Goal: Task Accomplishment & Management: Use online tool/utility

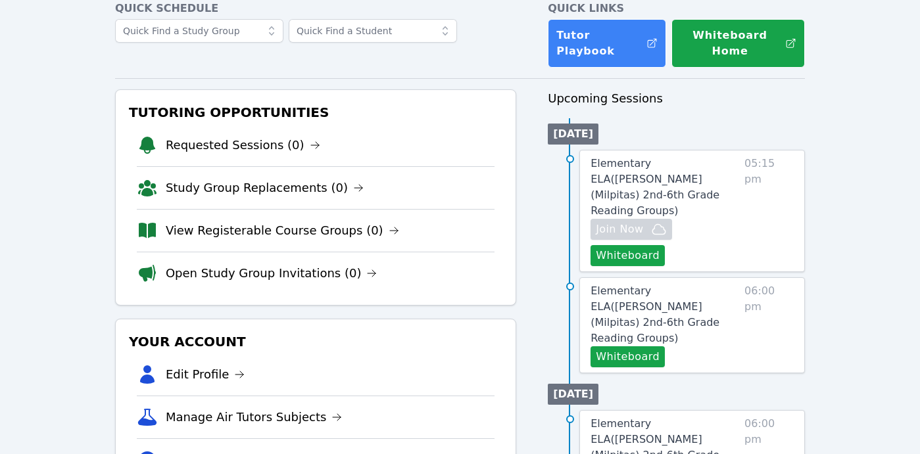
scroll to position [74, 0]
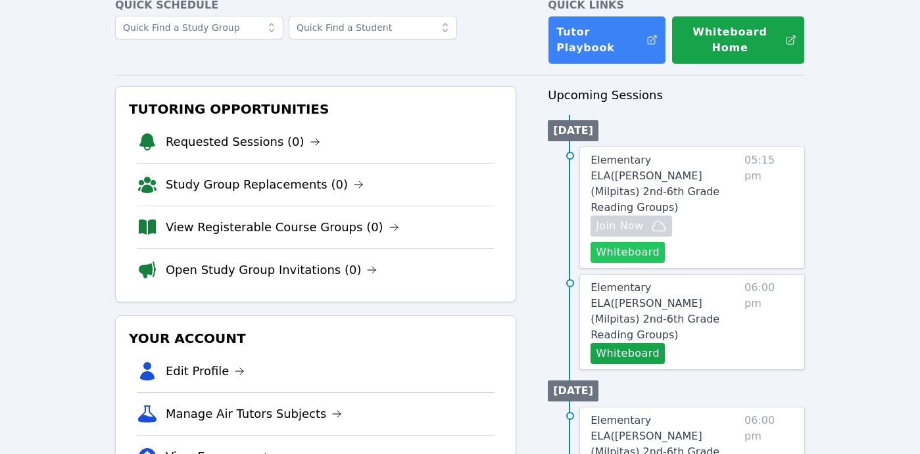
click at [646, 242] on button "Whiteboard" at bounding box center [628, 252] width 74 height 21
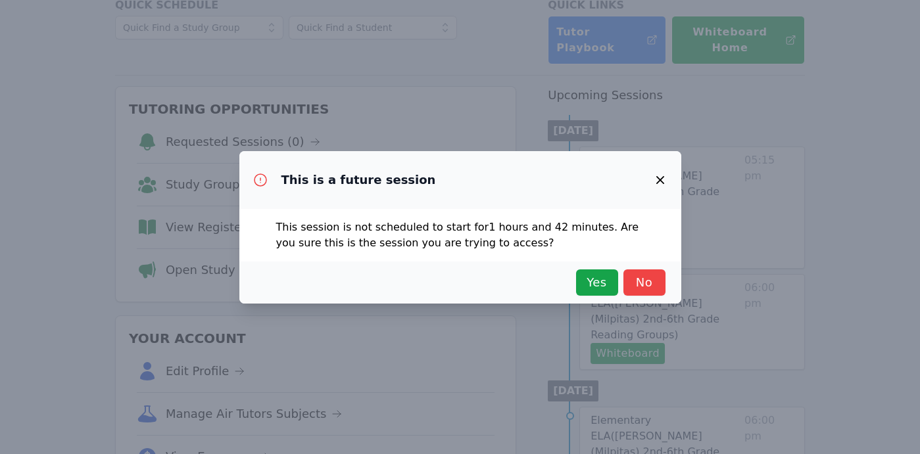
click at [660, 180] on icon "button" at bounding box center [660, 180] width 8 height 8
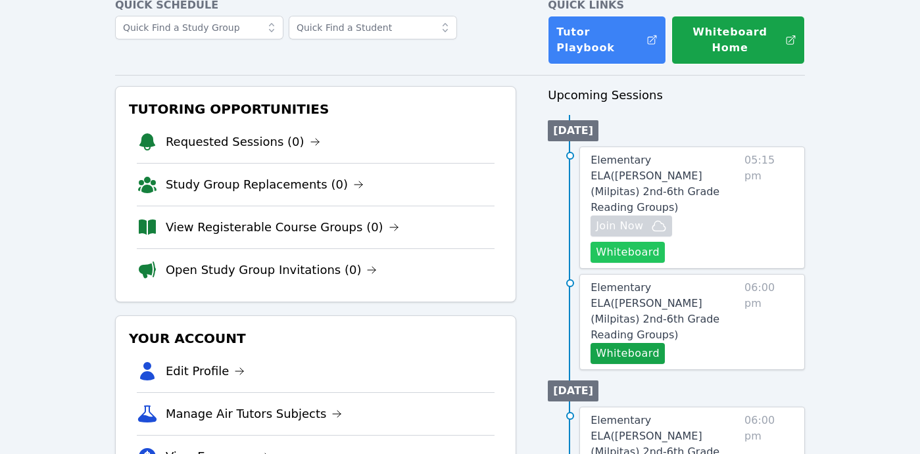
click at [643, 242] on button "Whiteboard" at bounding box center [628, 252] width 74 height 21
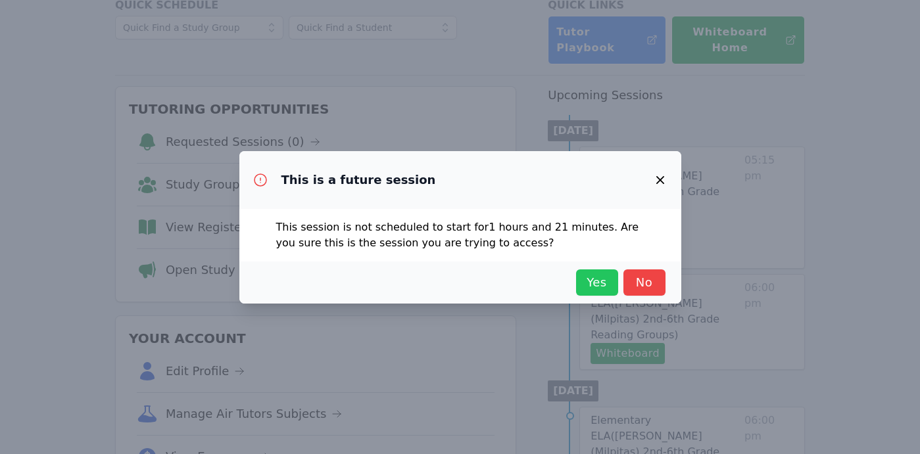
click at [597, 275] on span "Yes" at bounding box center [597, 283] width 29 height 18
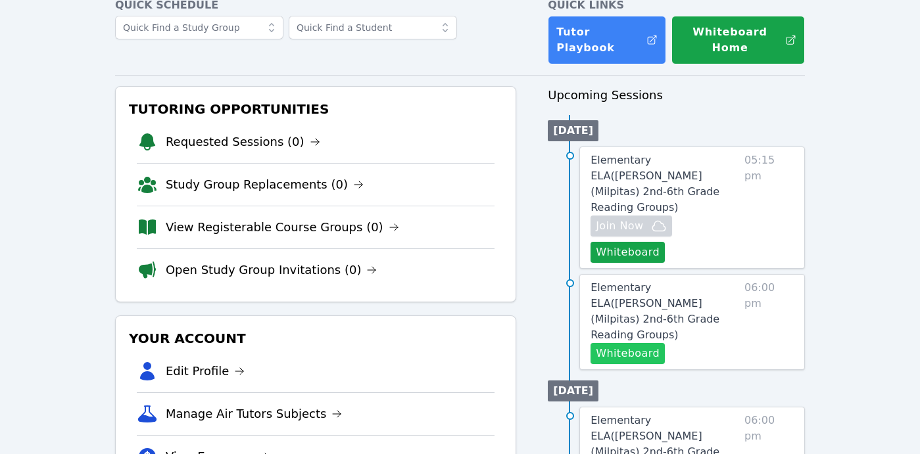
click at [634, 343] on button "Whiteboard" at bounding box center [628, 353] width 74 height 21
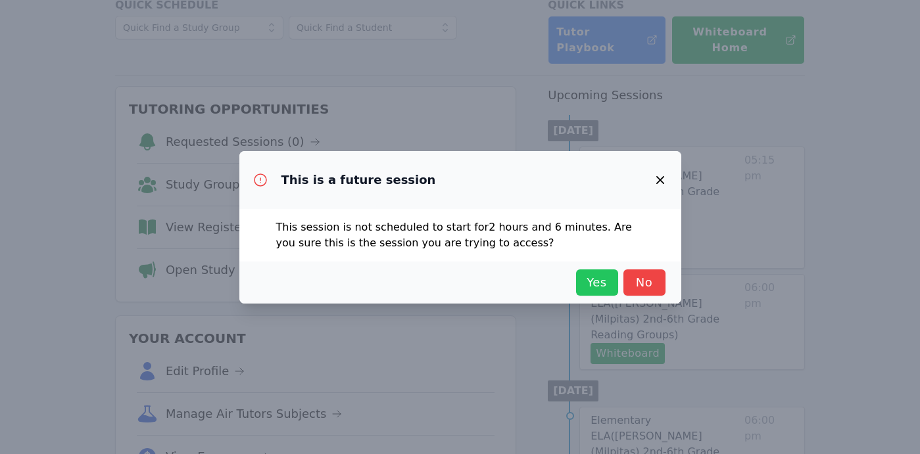
click at [595, 272] on button "Yes" at bounding box center [597, 283] width 42 height 26
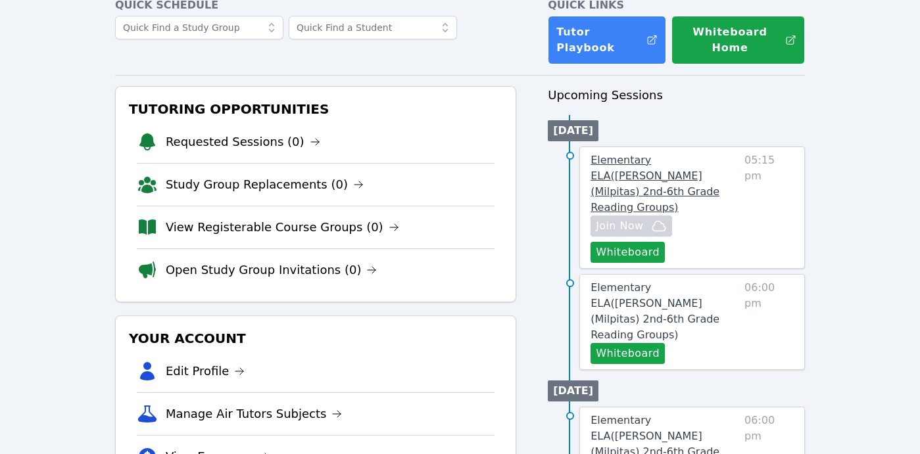
click at [648, 172] on span "Elementary ELA ( Sinnott (Milpitas) 2nd-6th Grade Reading Groups )" at bounding box center [655, 184] width 129 height 60
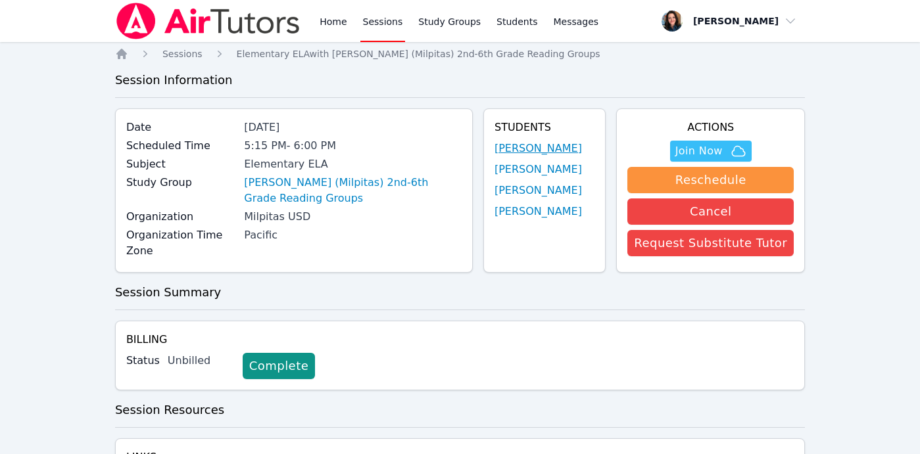
click at [568, 145] on link "Shaurya Sharma" at bounding box center [538, 149] width 87 height 16
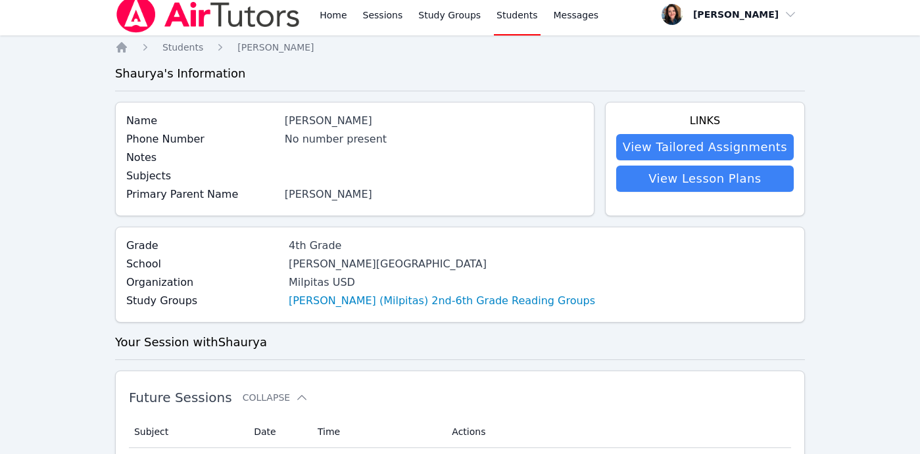
scroll to position [9, 0]
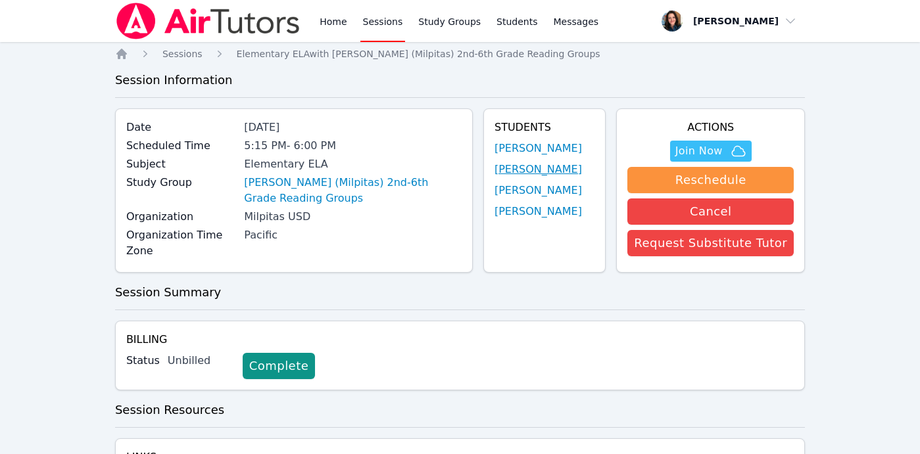
click at [508, 172] on link "Soham Ghimire" at bounding box center [538, 170] width 87 height 16
click at [543, 190] on link "Reyansh Badoni" at bounding box center [538, 191] width 87 height 16
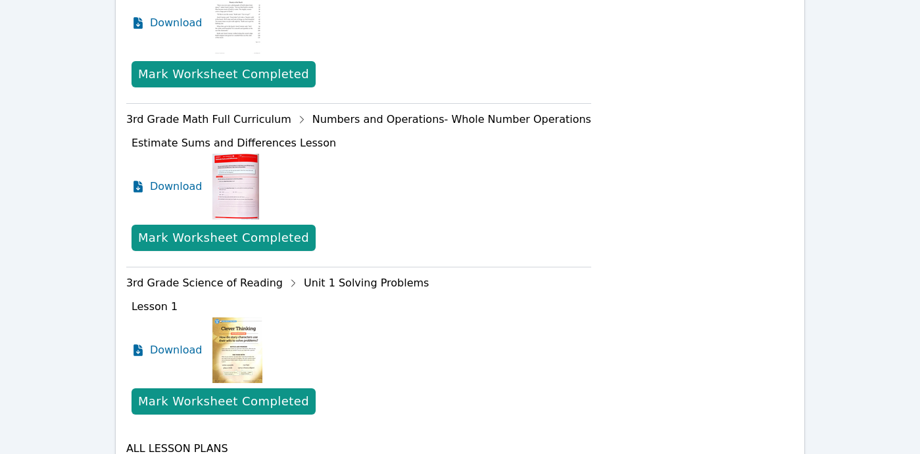
scroll to position [751, 0]
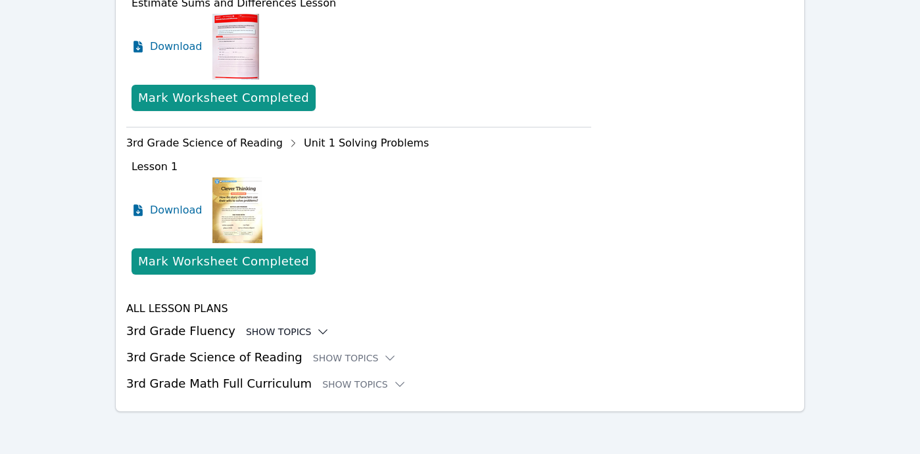
click at [319, 332] on icon at bounding box center [323, 332] width 9 height 4
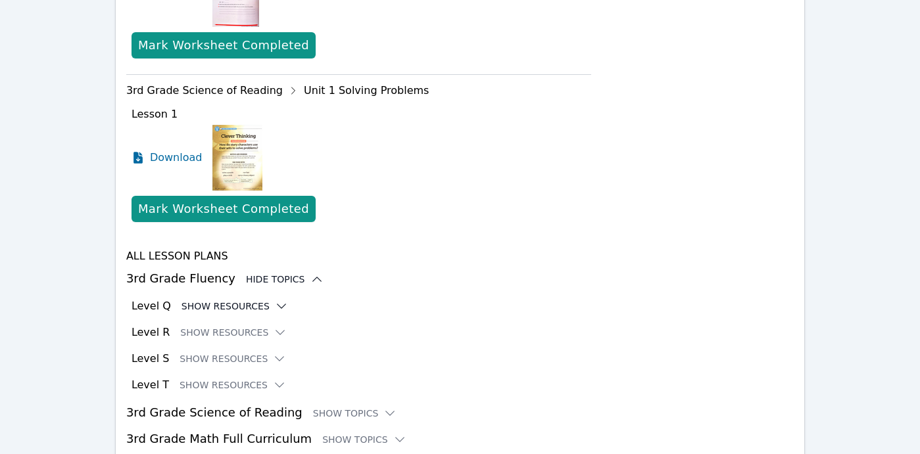
scroll to position [859, 0]
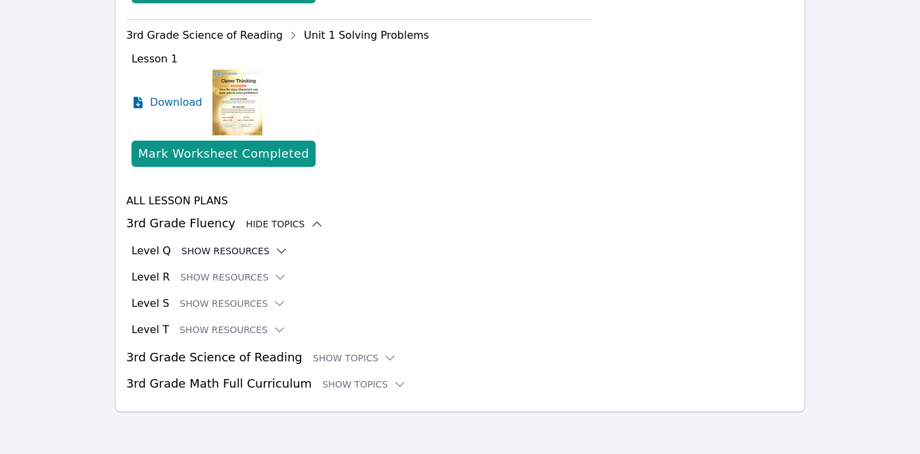
click at [275, 250] on icon at bounding box center [281, 251] width 13 height 13
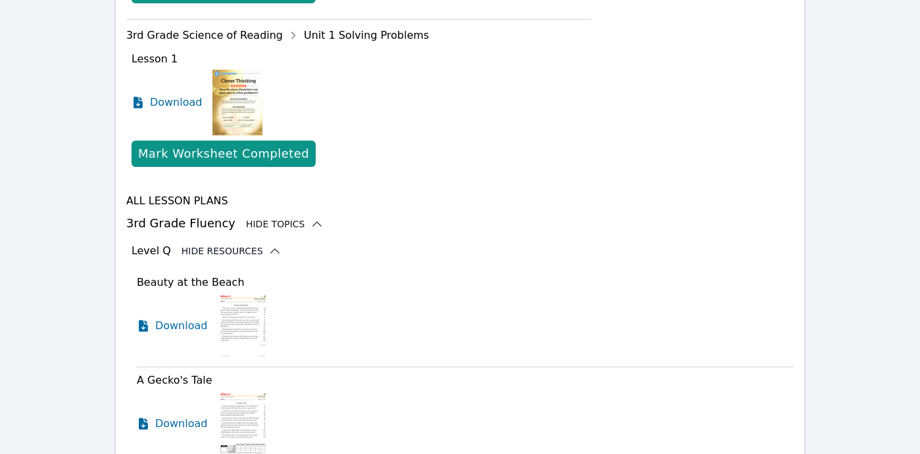
click at [268, 252] on icon at bounding box center [274, 251] width 13 height 13
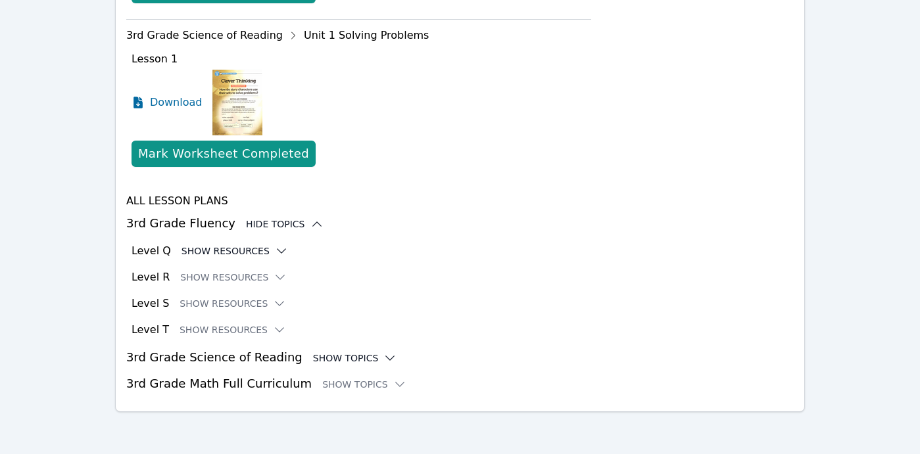
click at [383, 356] on icon at bounding box center [389, 358] width 13 height 13
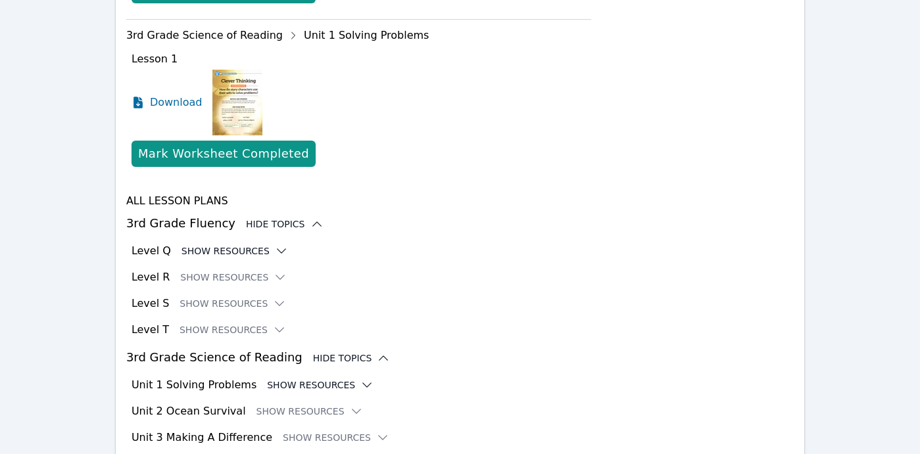
click at [360, 383] on icon at bounding box center [366, 385] width 13 height 13
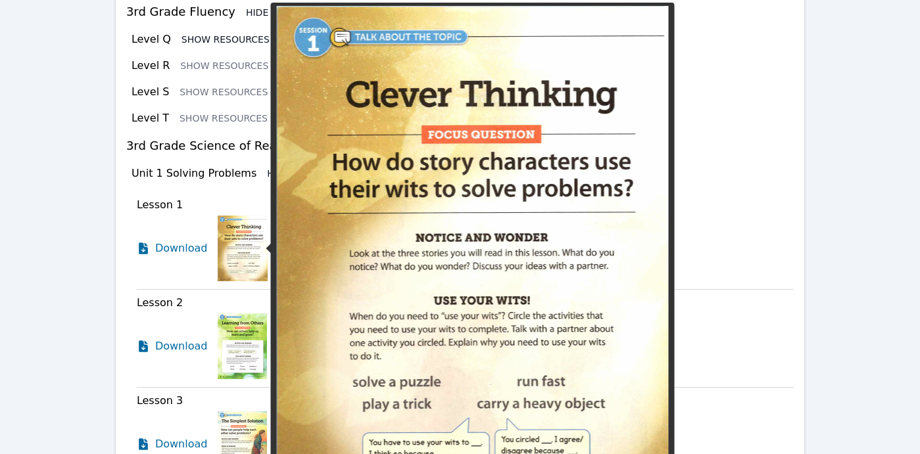
scroll to position [1072, 0]
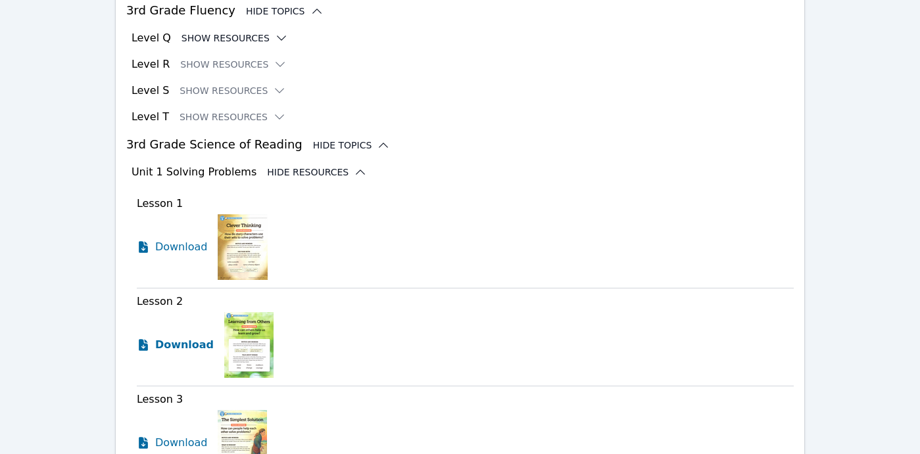
click at [180, 346] on span "Download" at bounding box center [184, 345] width 59 height 16
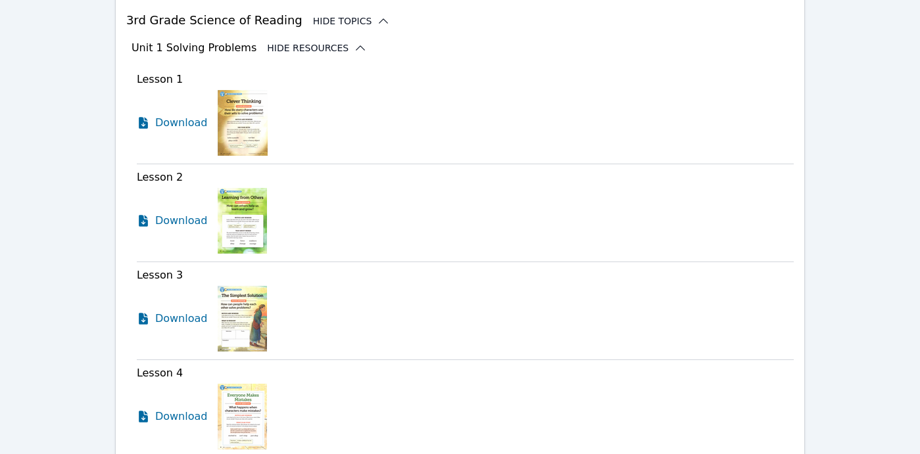
scroll to position [1200, 0]
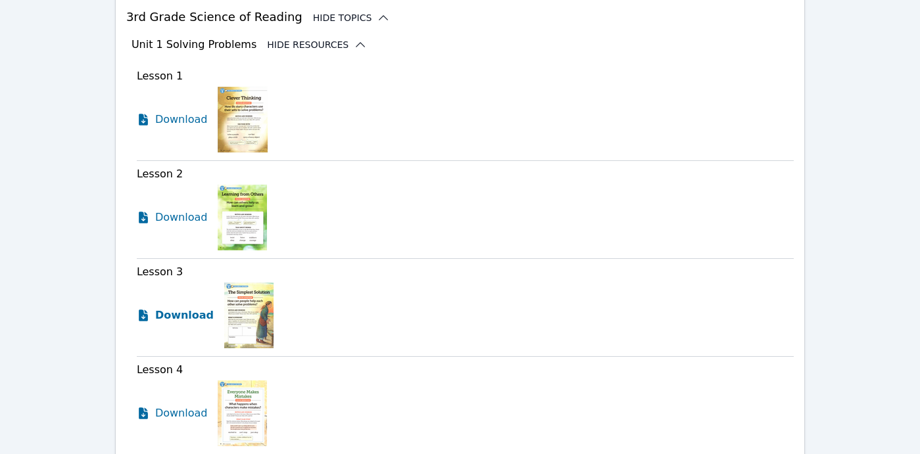
click at [195, 316] on span "Download" at bounding box center [184, 316] width 59 height 16
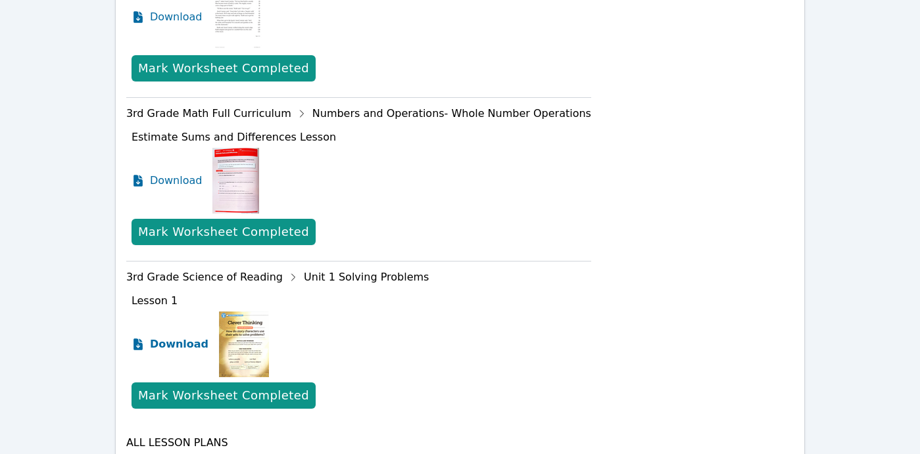
scroll to position [618, 0]
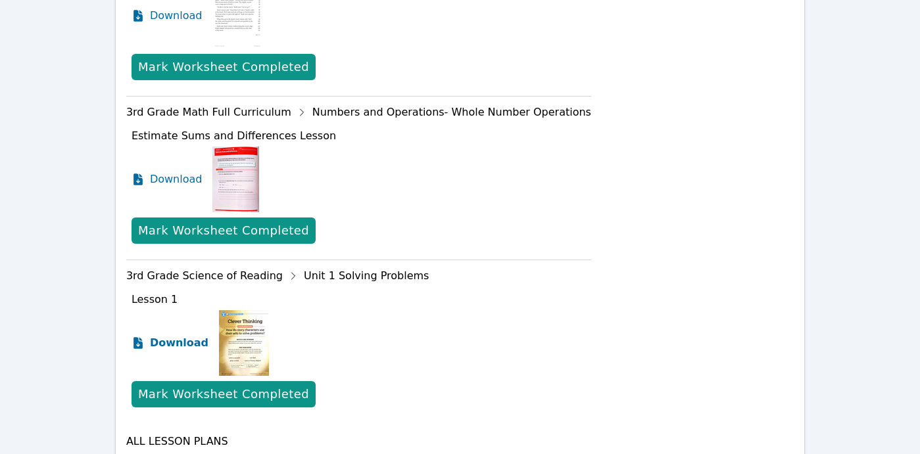
click at [161, 343] on span "Download" at bounding box center [179, 343] width 59 height 16
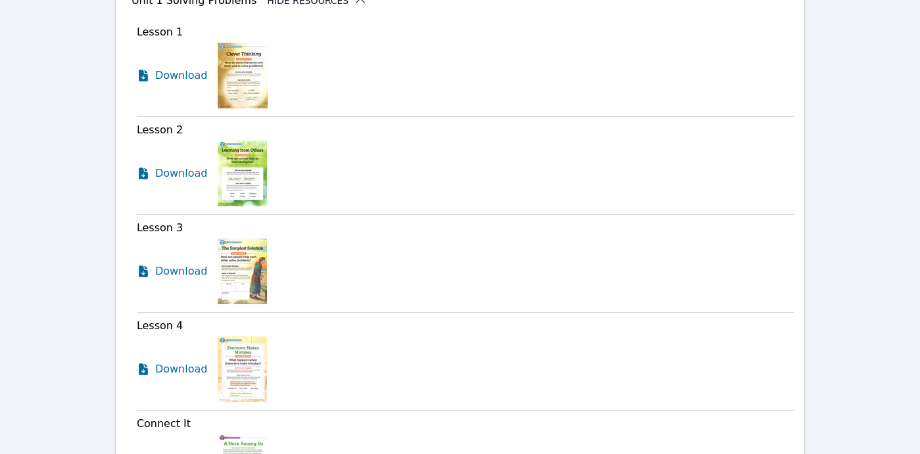
scroll to position [1261, 0]
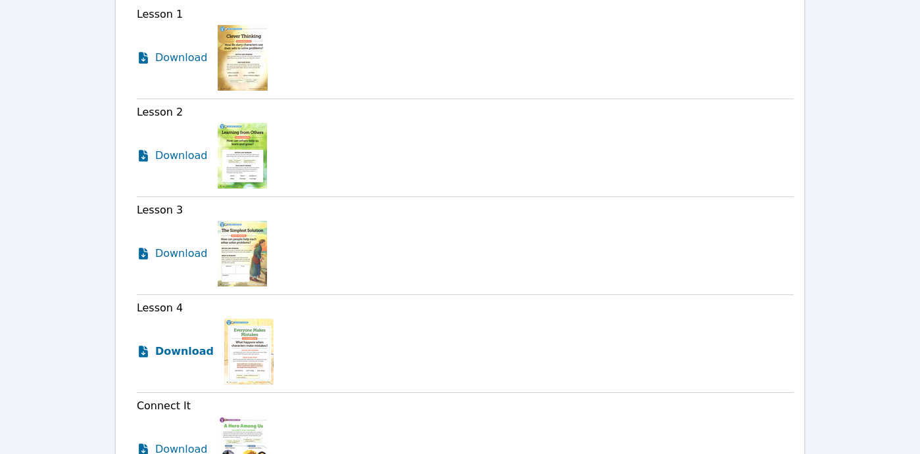
click at [180, 351] on span "Download" at bounding box center [184, 352] width 59 height 16
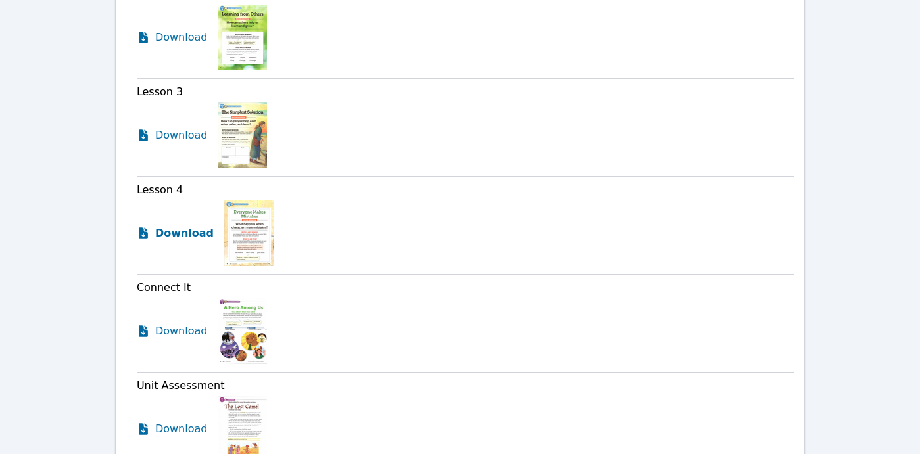
scroll to position [1386, 0]
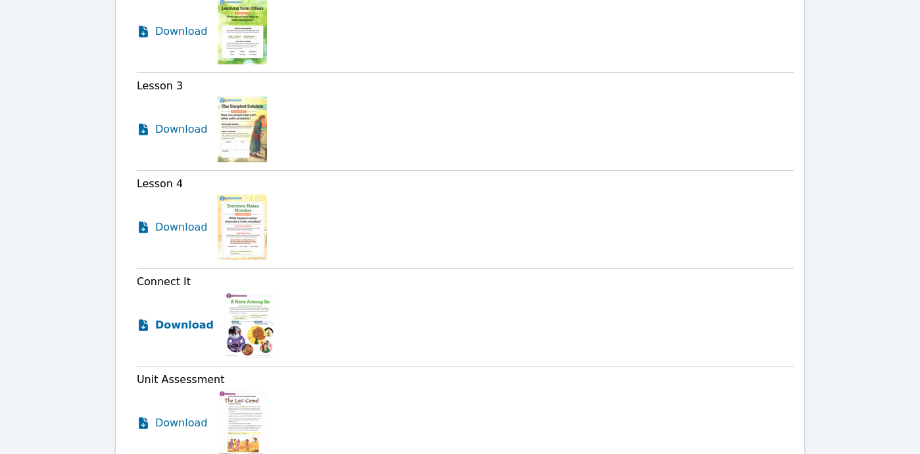
click at [187, 328] on span "Download" at bounding box center [184, 326] width 59 height 16
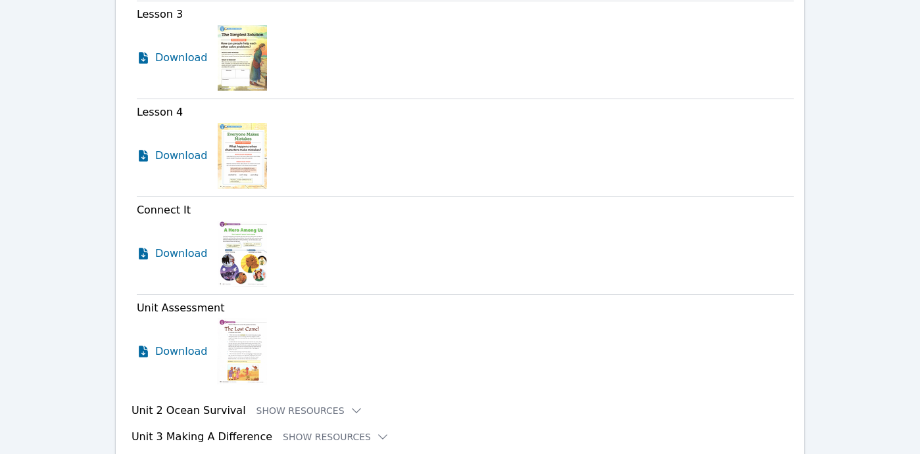
scroll to position [1462, 0]
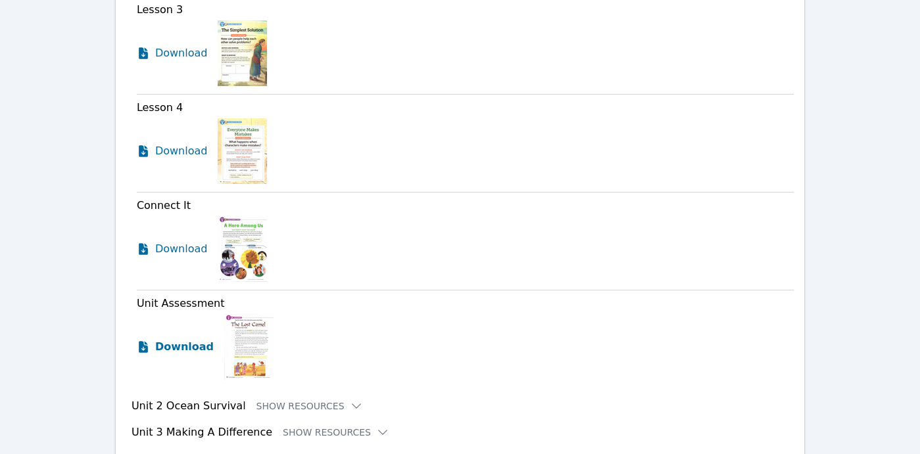
click at [176, 347] on span "Download" at bounding box center [184, 347] width 59 height 16
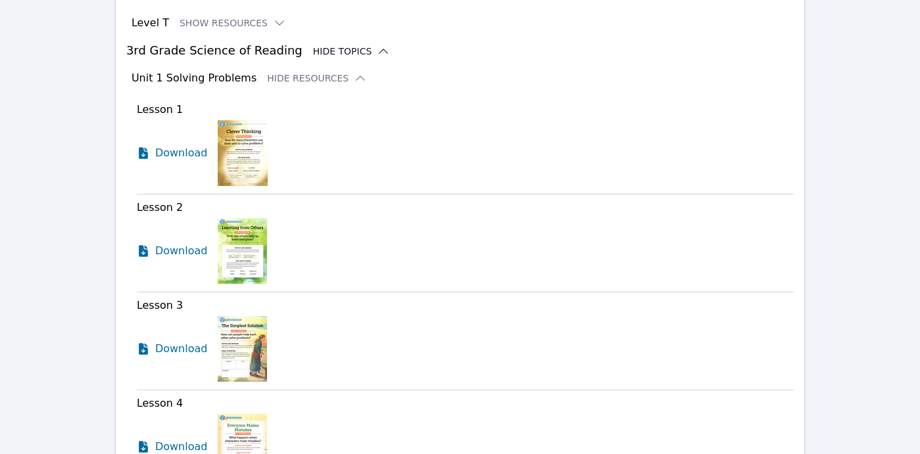
scroll to position [1164, 0]
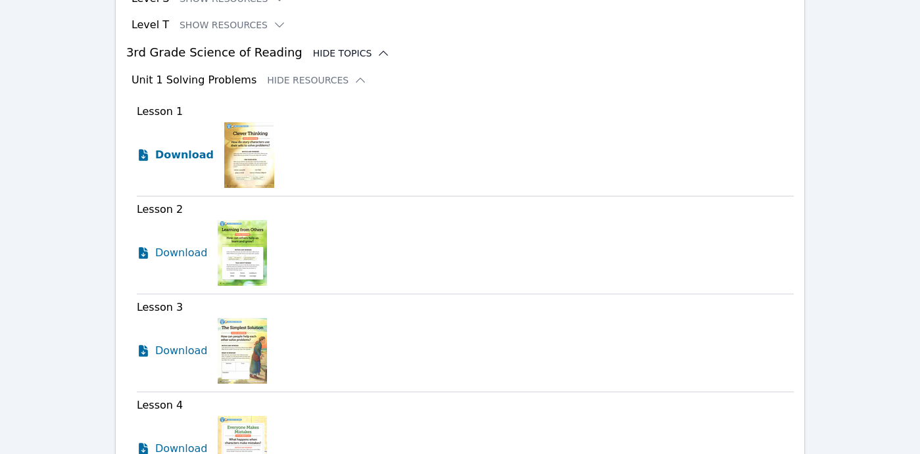
click at [198, 153] on span "Download" at bounding box center [184, 155] width 59 height 16
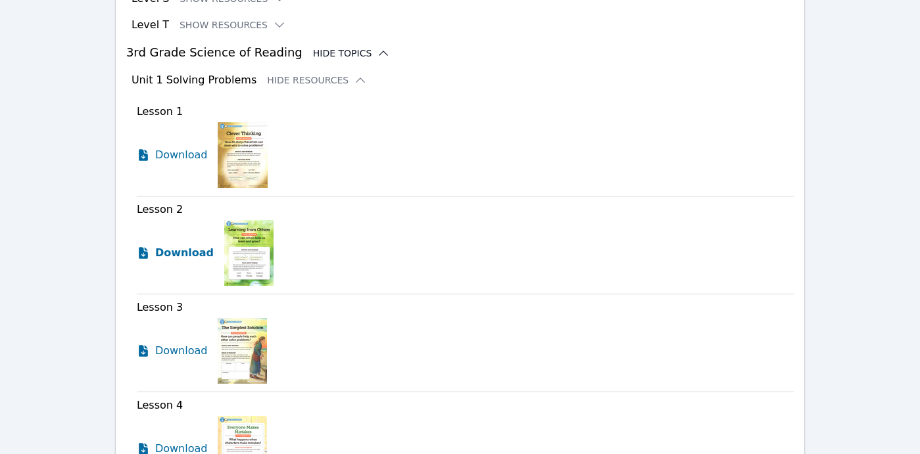
click at [190, 250] on span "Download" at bounding box center [184, 253] width 59 height 16
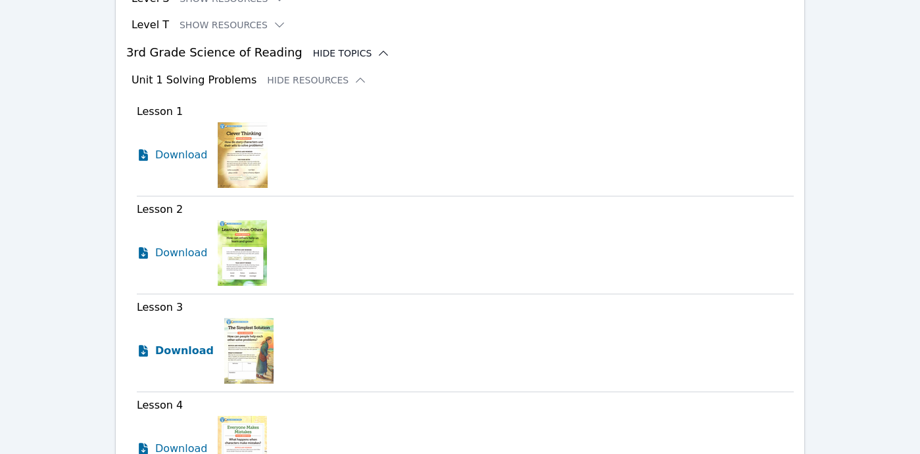
click at [176, 350] on span "Download" at bounding box center [184, 351] width 59 height 16
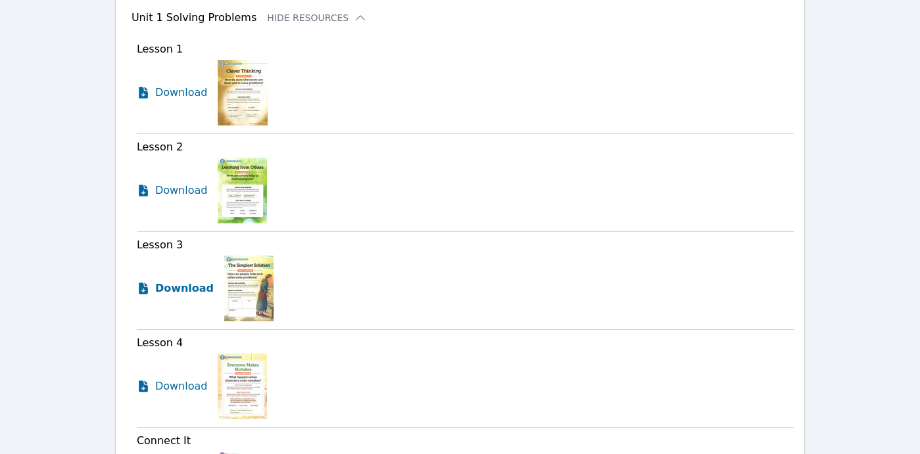
scroll to position [1227, 0]
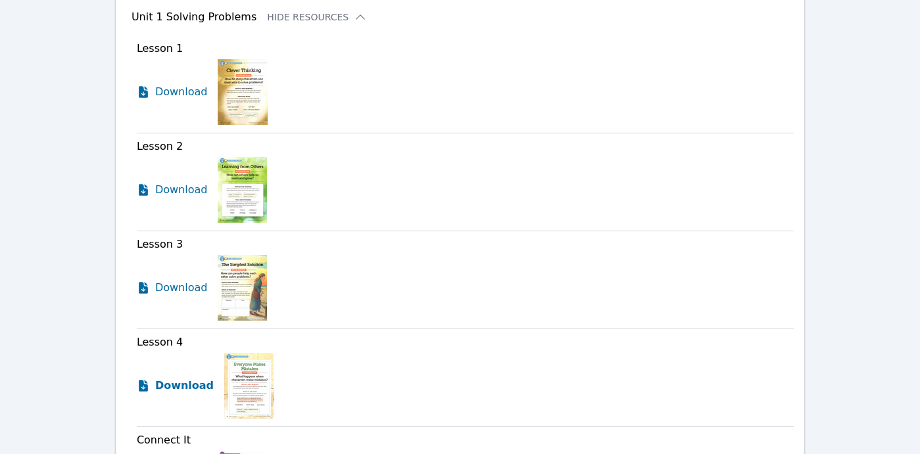
click at [186, 386] on span "Download" at bounding box center [184, 386] width 59 height 16
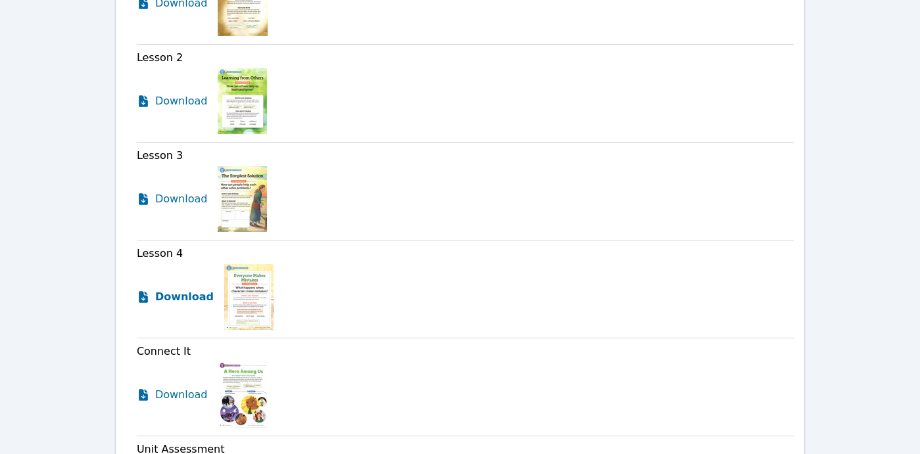
scroll to position [1317, 0]
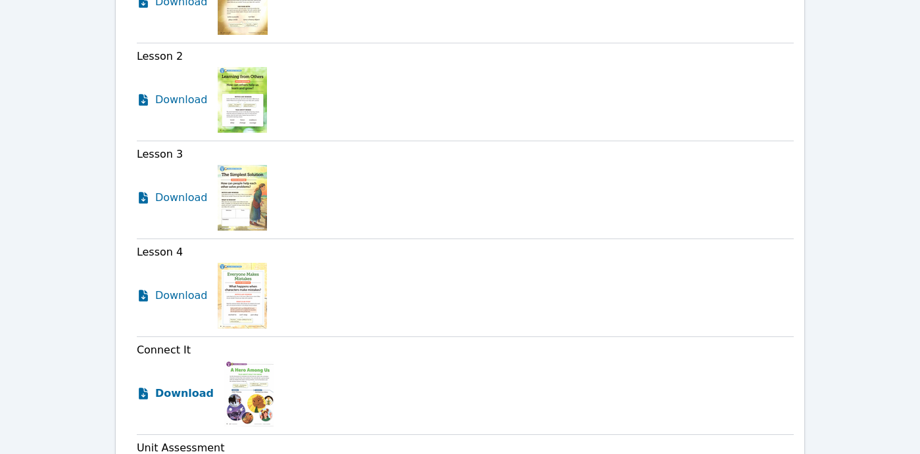
click at [191, 389] on span "Download" at bounding box center [184, 394] width 59 height 16
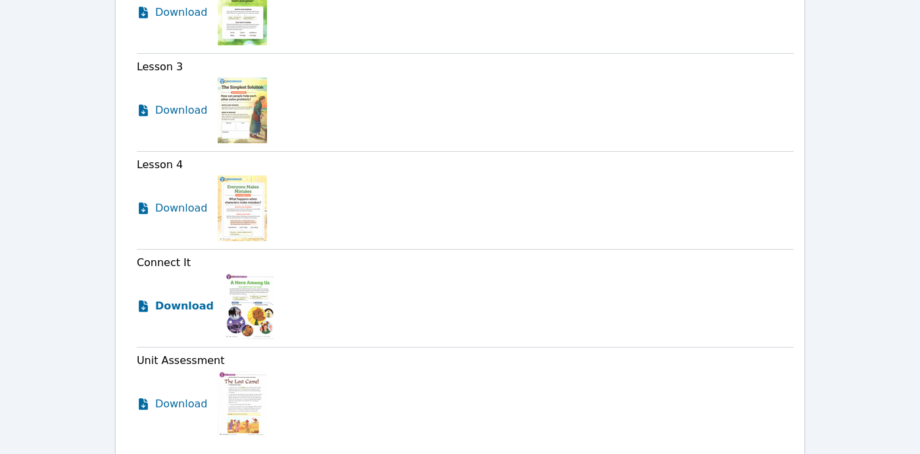
scroll to position [1406, 0]
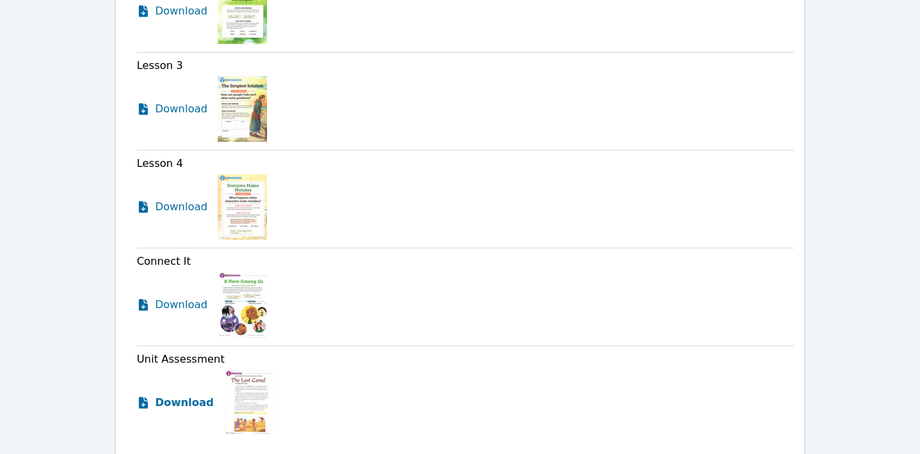
click at [197, 408] on span "Download" at bounding box center [184, 403] width 59 height 16
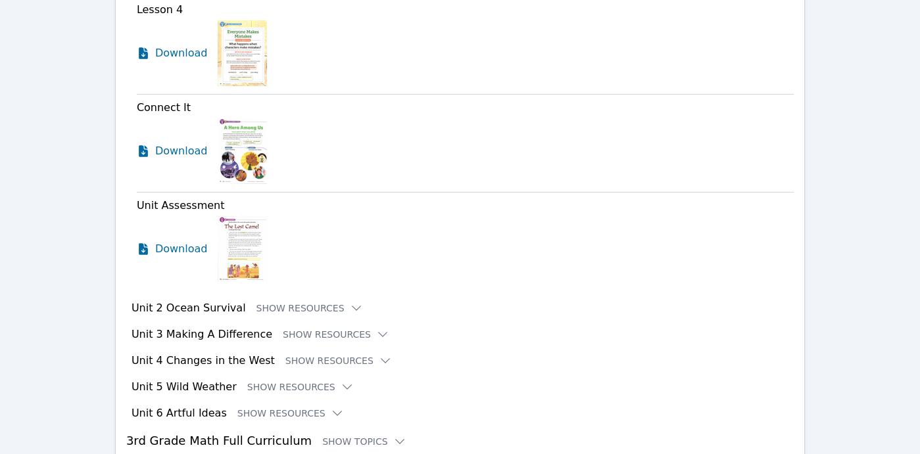
scroll to position [1617, 0]
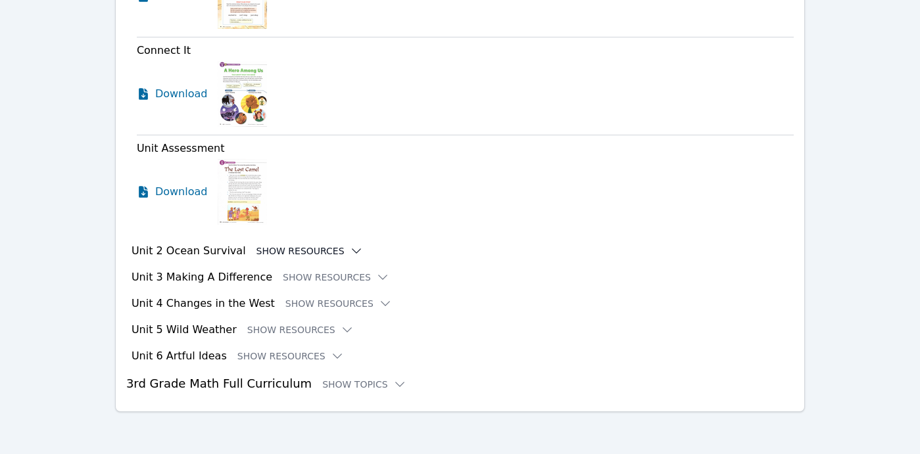
click at [350, 251] on icon at bounding box center [356, 251] width 13 height 13
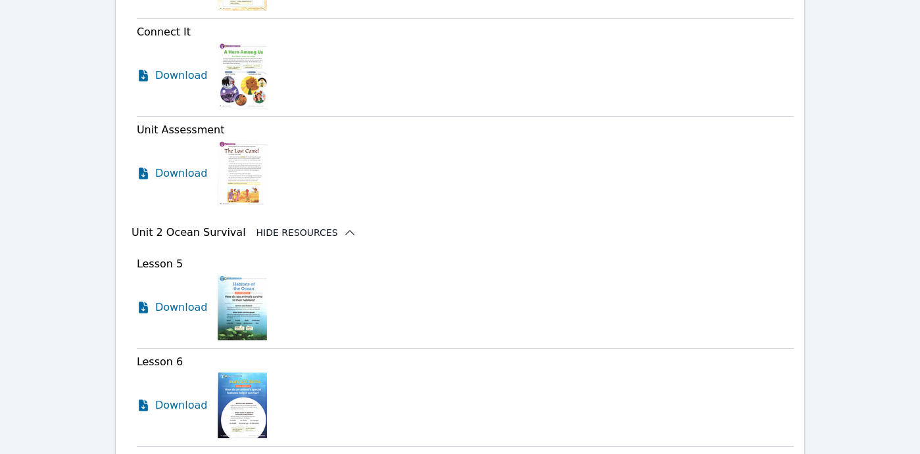
scroll to position [1645, 0]
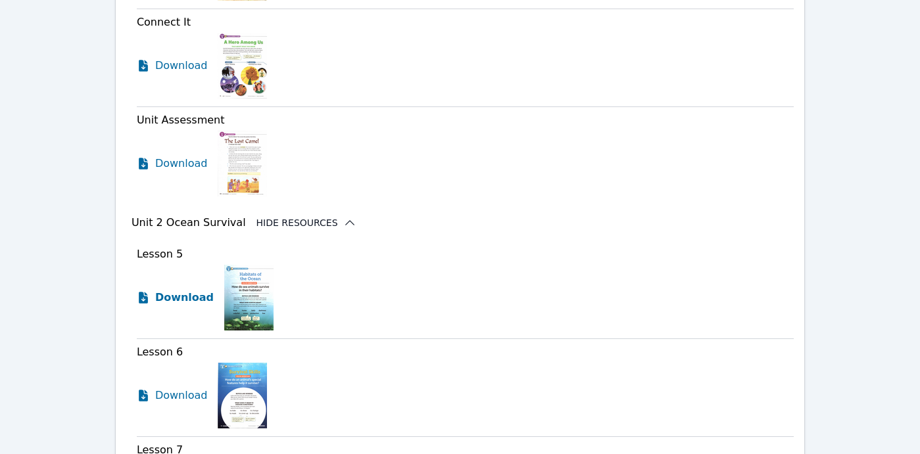
click at [179, 299] on span "Download" at bounding box center [184, 298] width 59 height 16
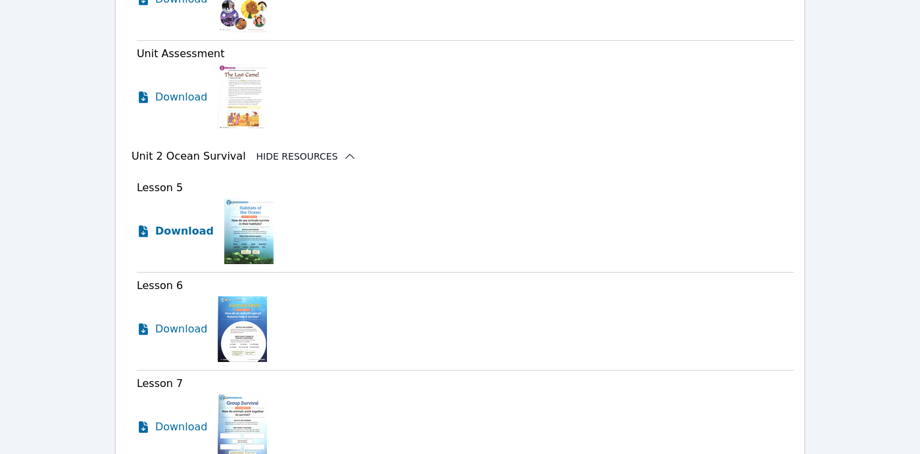
scroll to position [1713, 0]
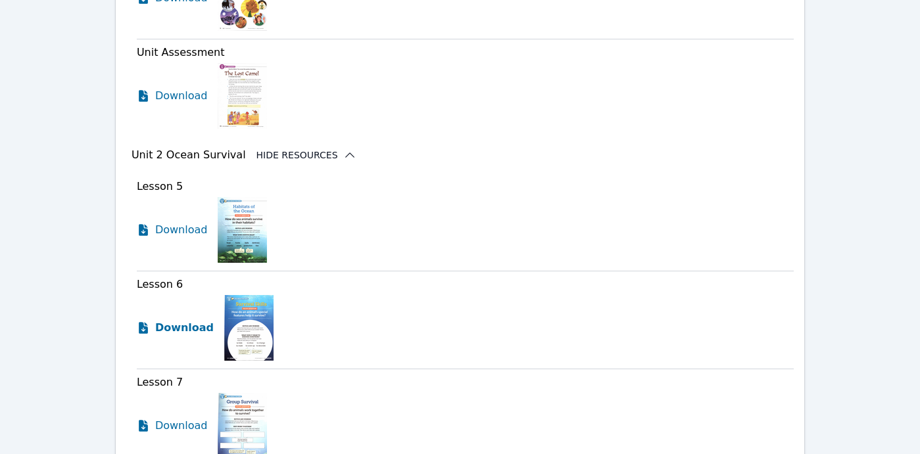
click at [180, 325] on span "Download" at bounding box center [184, 328] width 59 height 16
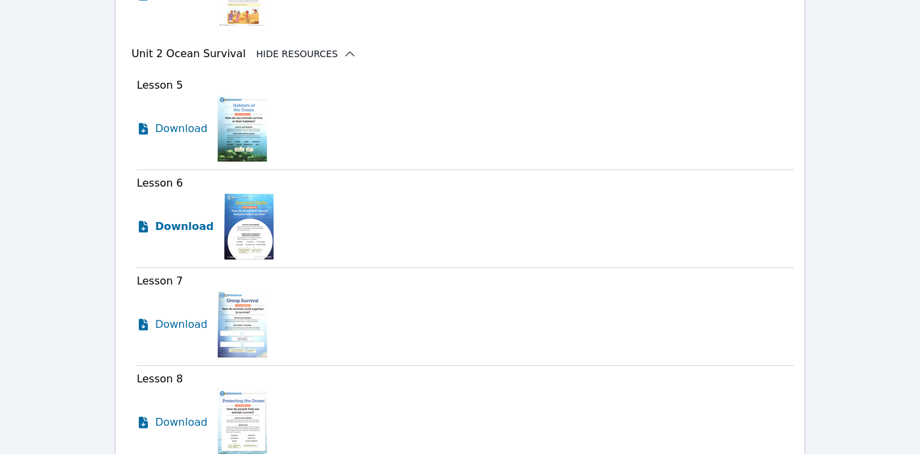
scroll to position [1826, 0]
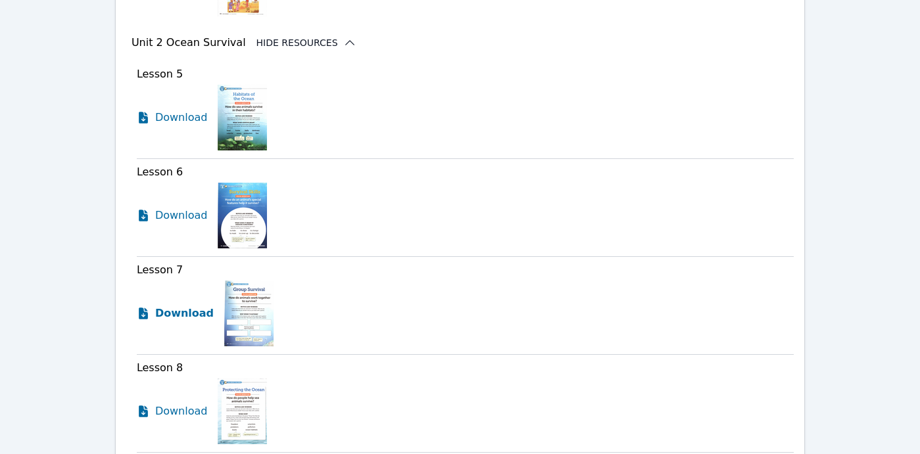
click at [189, 307] on span "Download" at bounding box center [184, 314] width 59 height 16
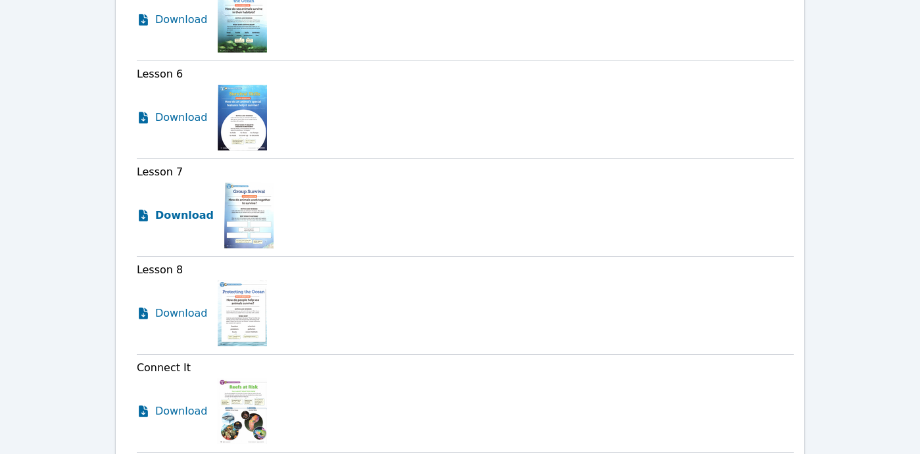
scroll to position [1929, 0]
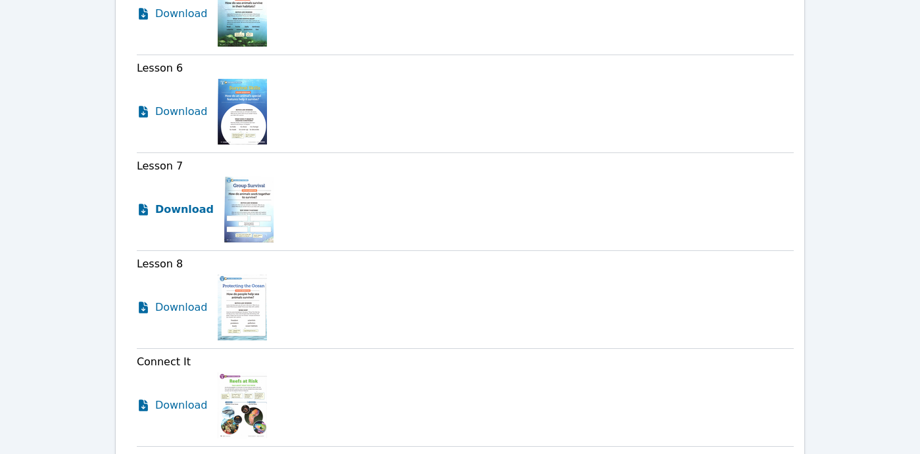
click at [190, 307] on span "Download" at bounding box center [181, 308] width 53 height 16
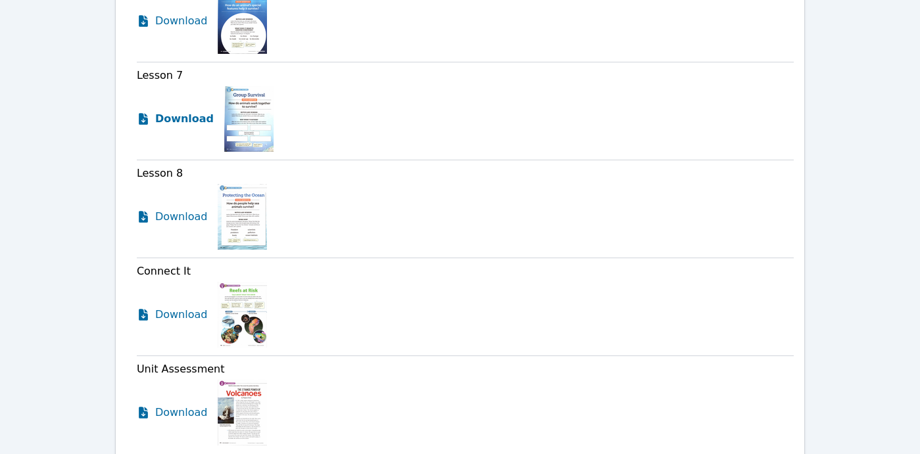
scroll to position [2021, 0]
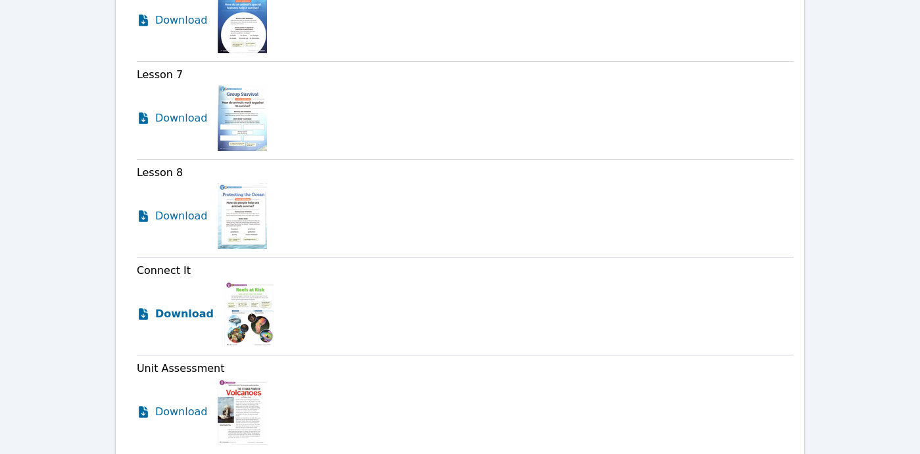
click at [190, 317] on span "Download" at bounding box center [184, 314] width 59 height 16
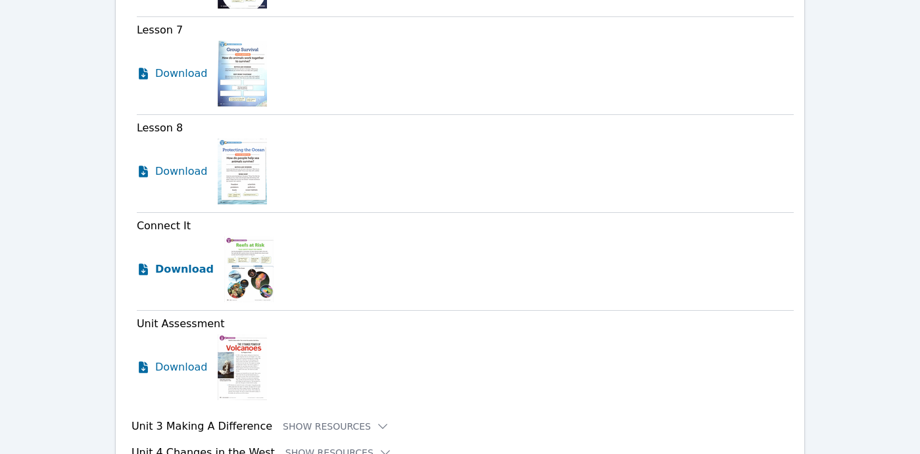
scroll to position [2067, 0]
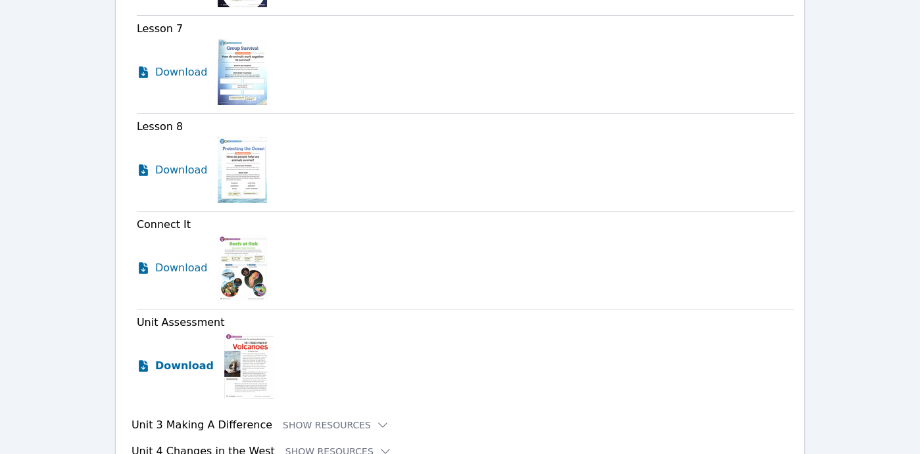
click at [191, 362] on span "Download" at bounding box center [184, 366] width 59 height 16
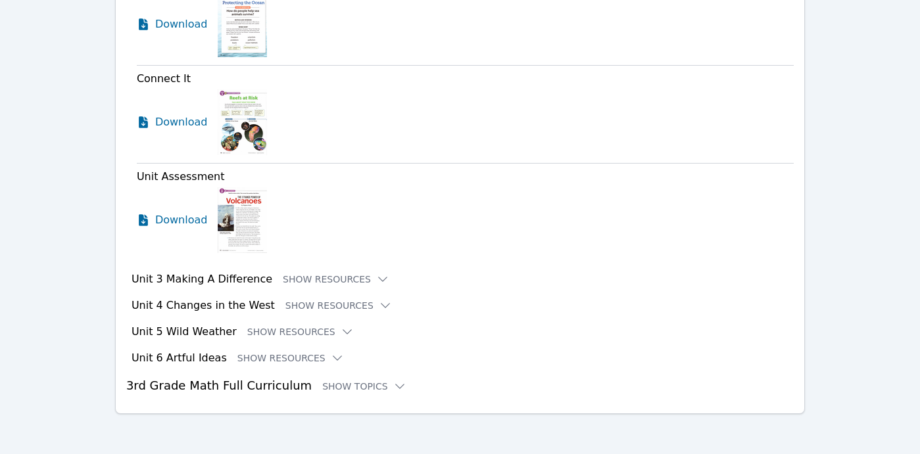
scroll to position [2215, 0]
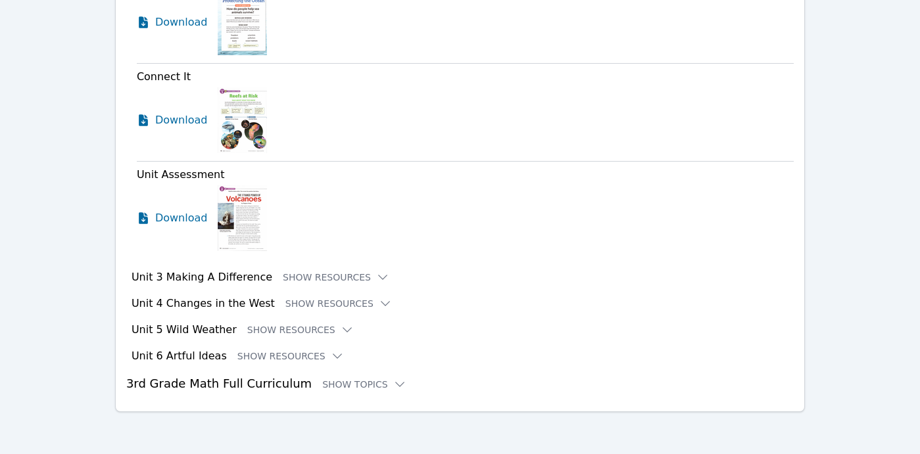
click at [376, 281] on icon at bounding box center [382, 277] width 13 height 13
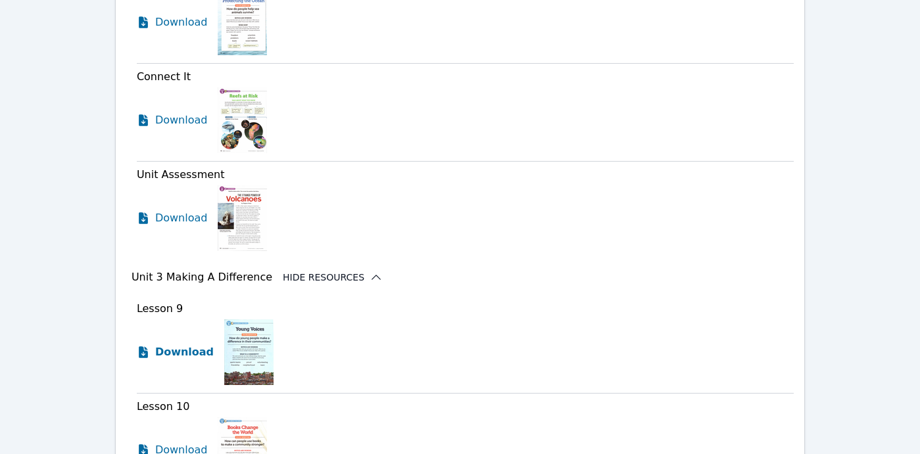
click at [189, 358] on span "Download" at bounding box center [184, 353] width 59 height 16
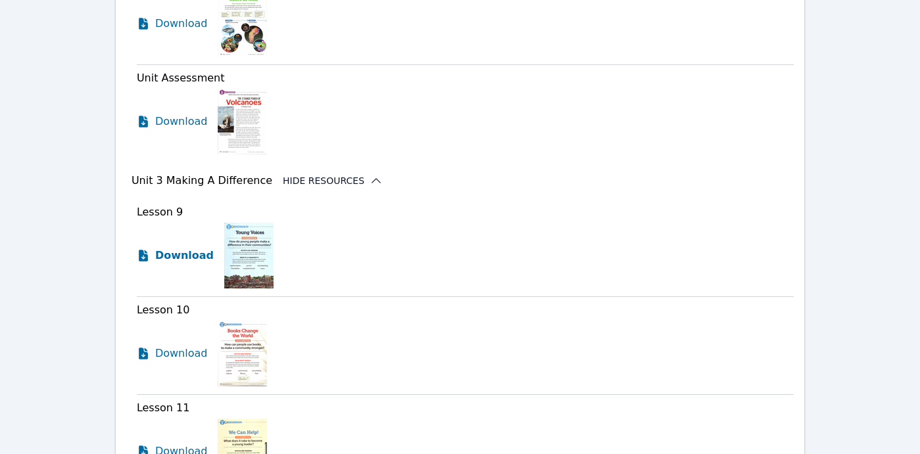
scroll to position [2335, 0]
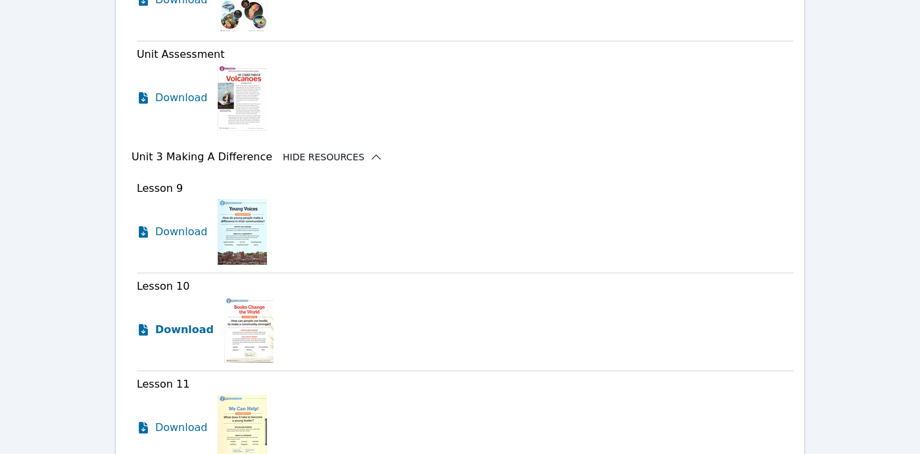
click at [194, 332] on span "Download" at bounding box center [184, 330] width 59 height 16
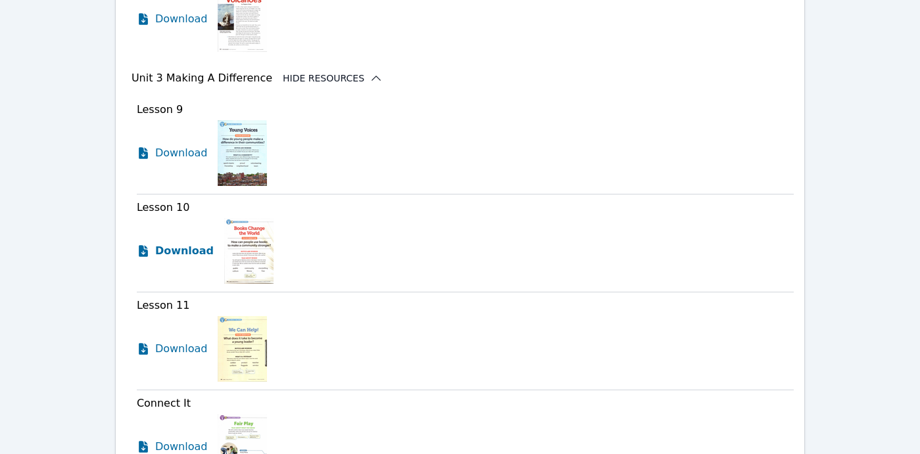
scroll to position [2436, 0]
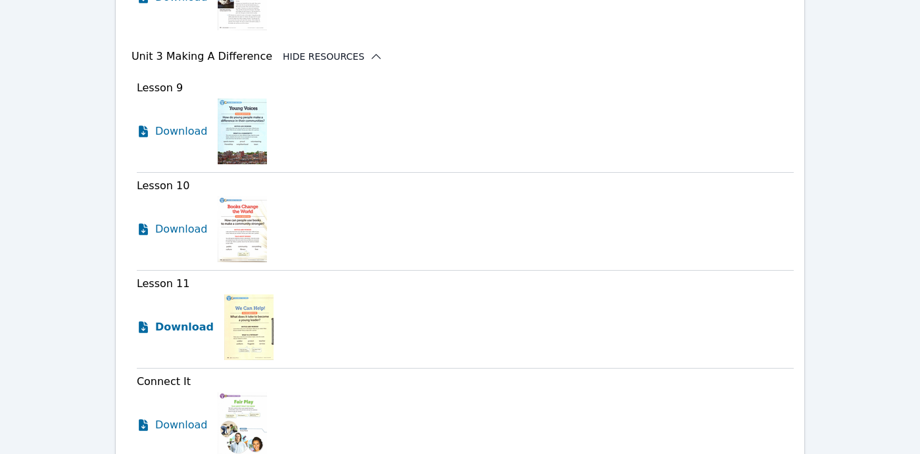
click at [193, 325] on span "Download" at bounding box center [184, 328] width 59 height 16
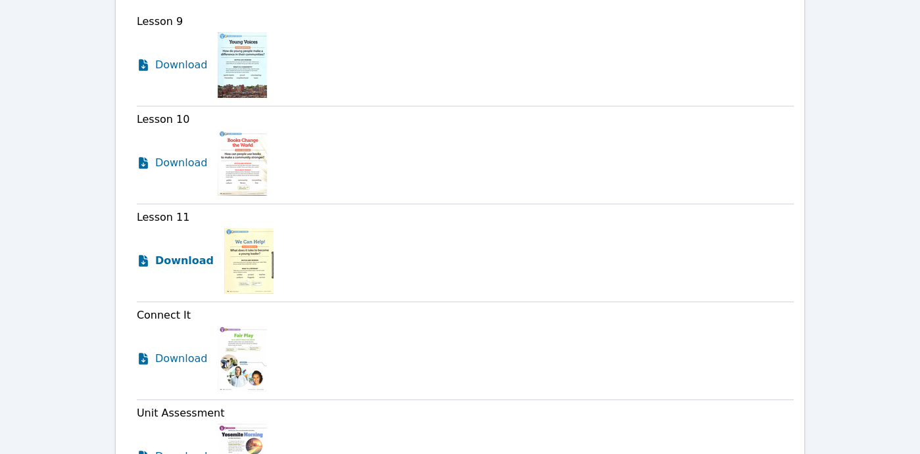
scroll to position [2508, 0]
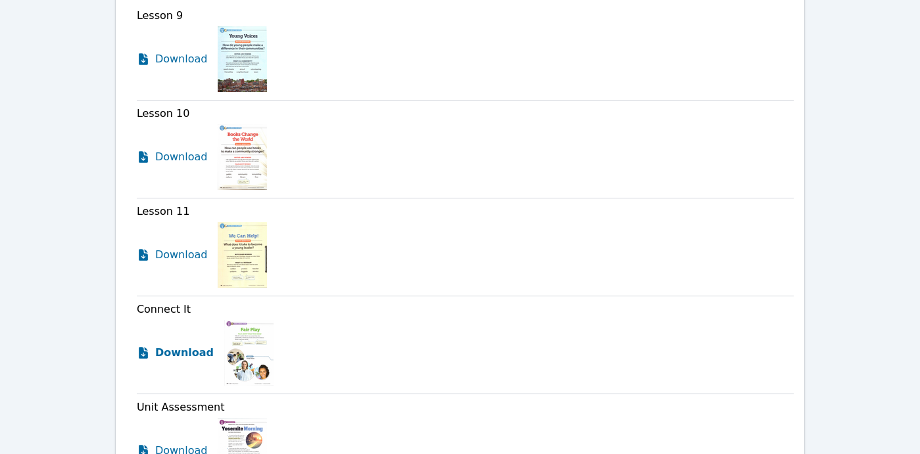
click at [196, 352] on span "Download" at bounding box center [184, 353] width 59 height 16
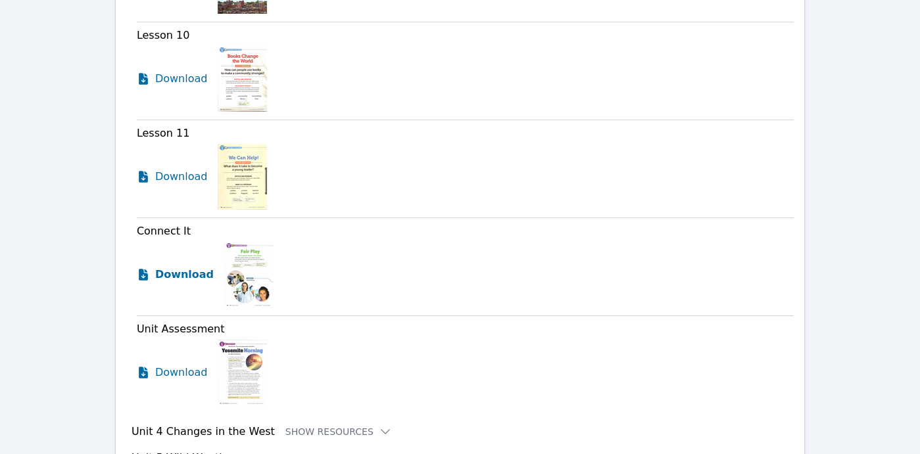
scroll to position [2590, 0]
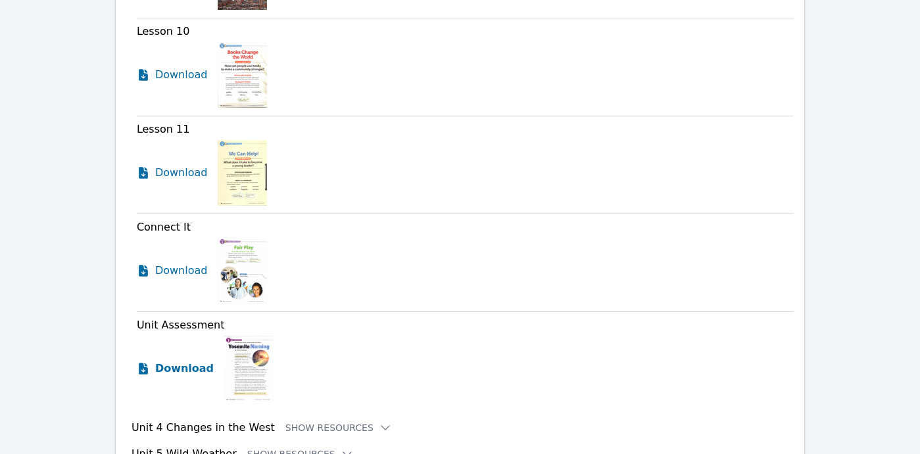
click at [193, 368] on span "Download" at bounding box center [184, 369] width 59 height 16
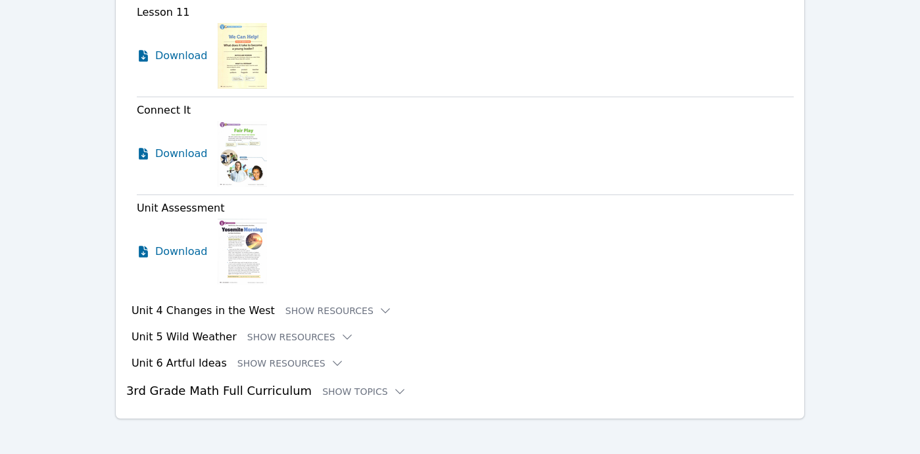
scroll to position [2715, 0]
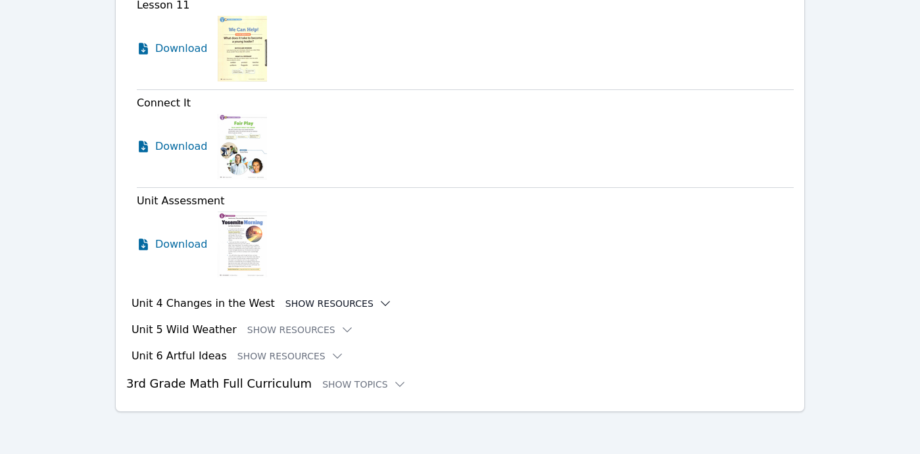
click at [379, 304] on icon at bounding box center [385, 303] width 13 height 13
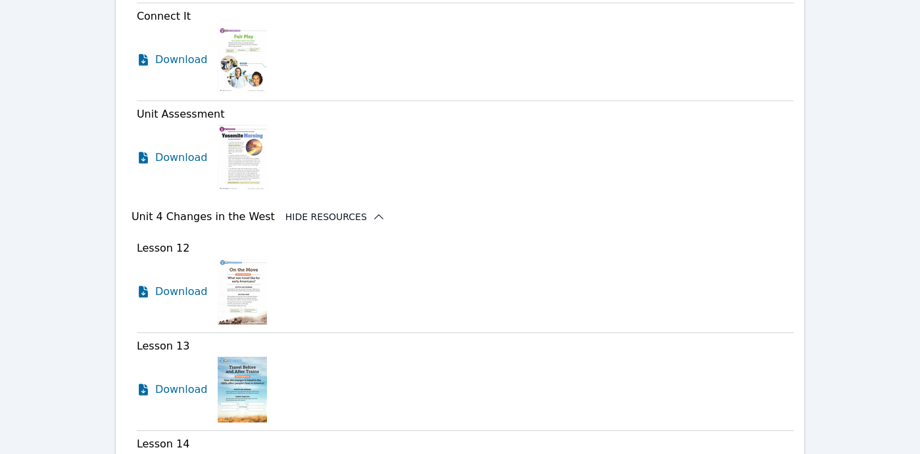
scroll to position [2830, 0]
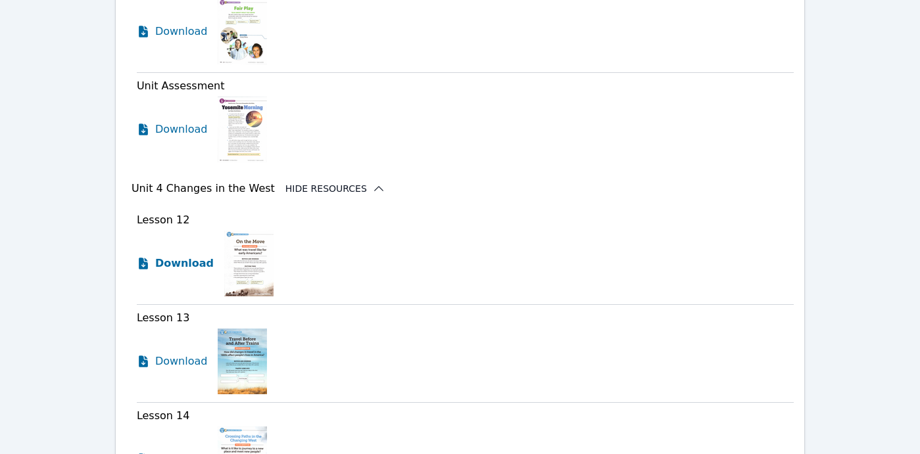
click at [197, 262] on span "Download" at bounding box center [184, 264] width 59 height 16
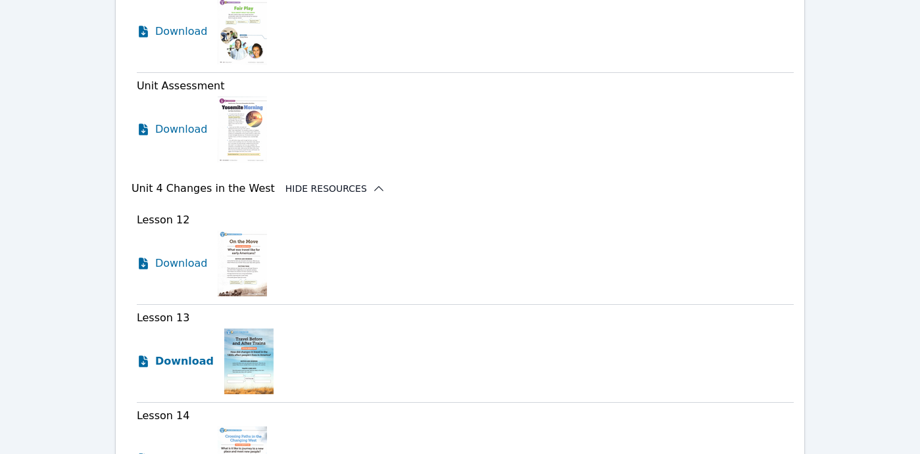
click at [197, 366] on span "Download" at bounding box center [184, 362] width 59 height 16
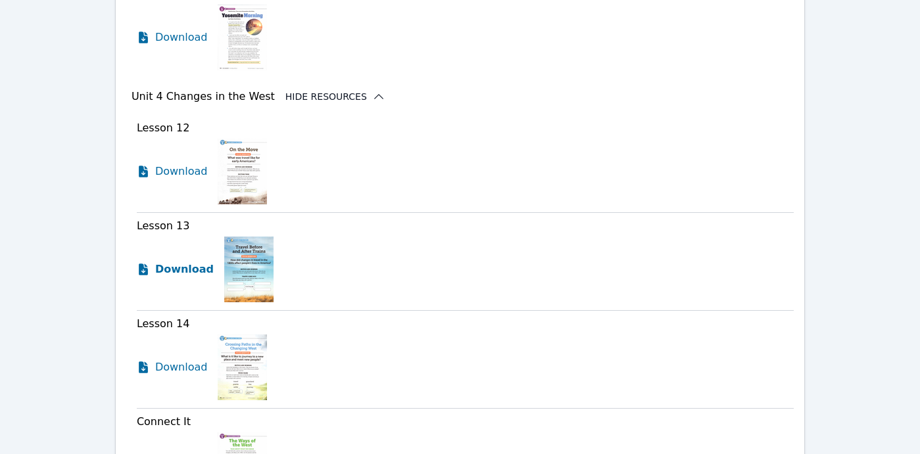
scroll to position [2933, 0]
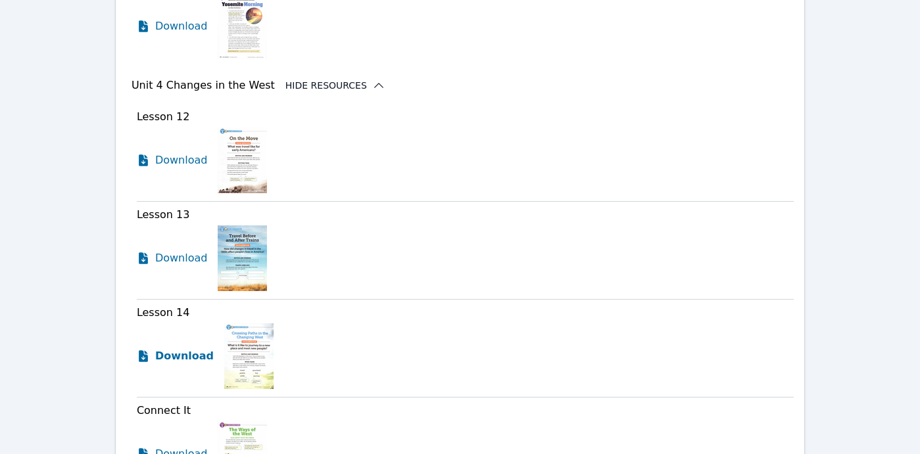
click at [192, 353] on span "Download" at bounding box center [184, 357] width 59 height 16
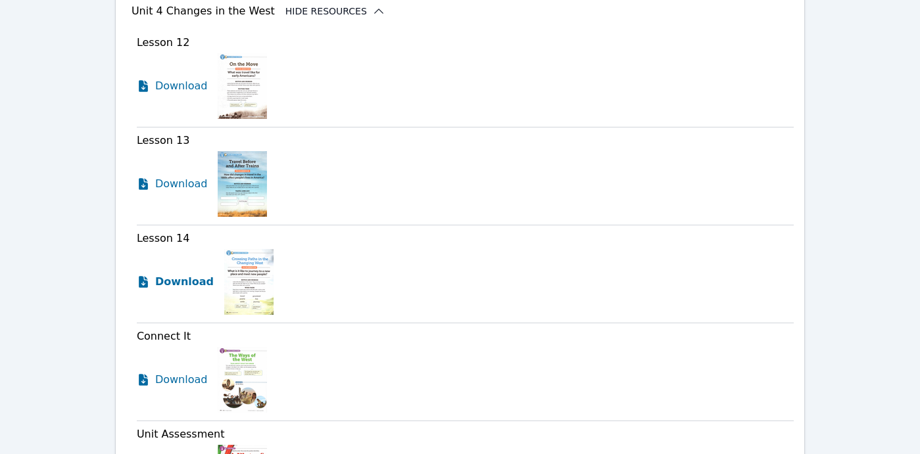
scroll to position [3011, 0]
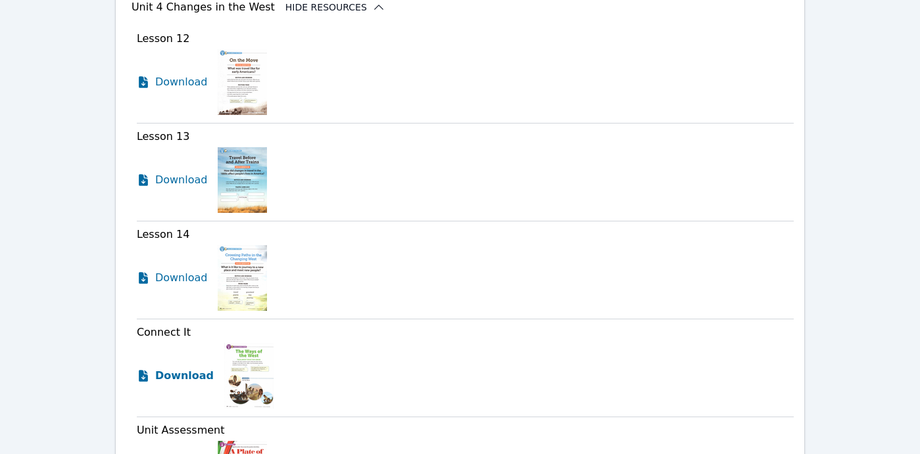
click at [194, 373] on span "Download" at bounding box center [184, 376] width 59 height 16
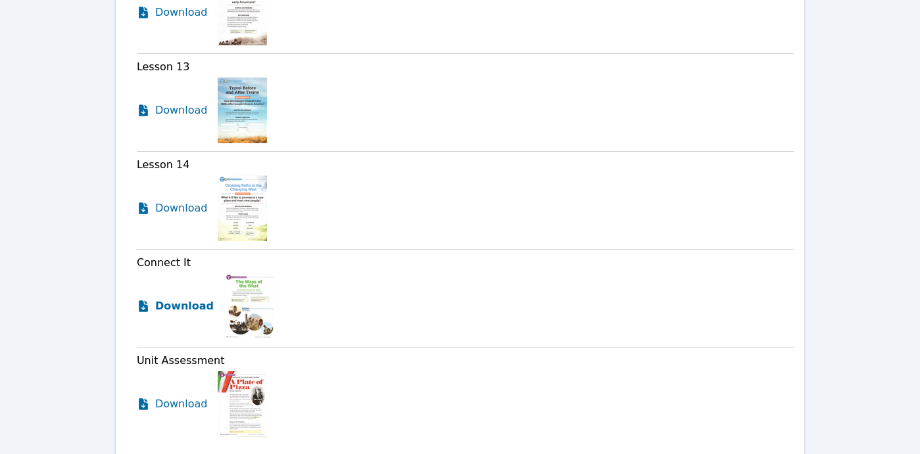
scroll to position [3085, 0]
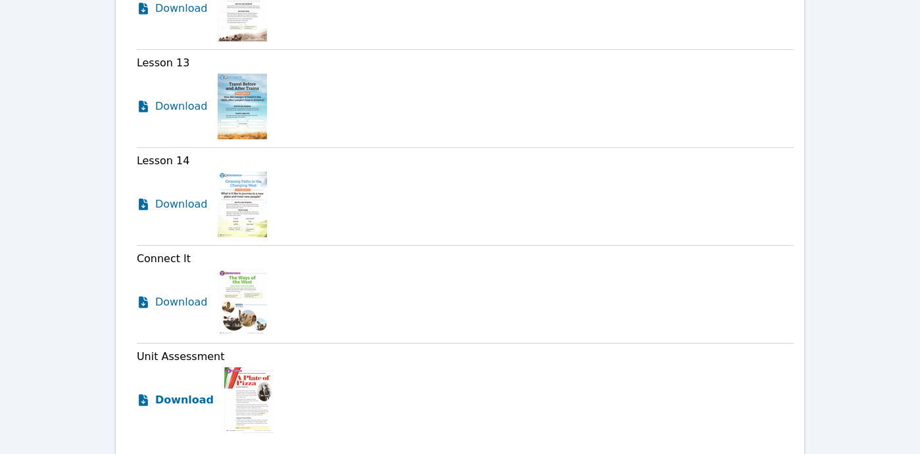
click at [197, 402] on span "Download" at bounding box center [184, 401] width 59 height 16
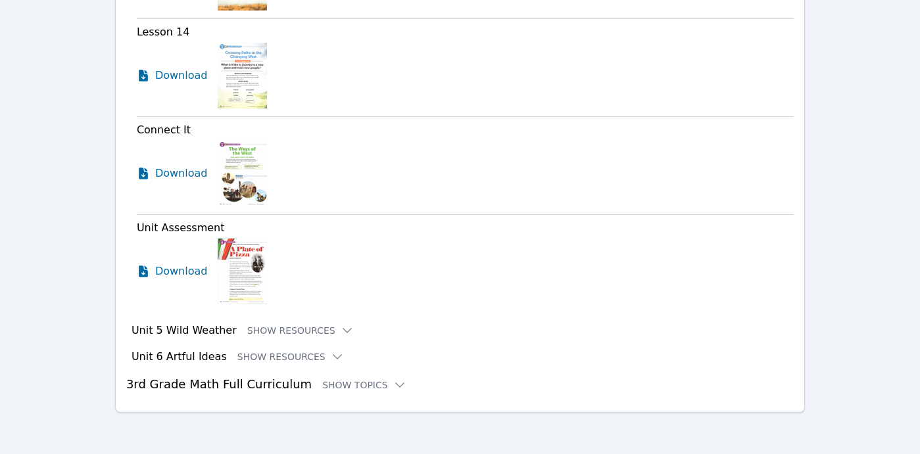
scroll to position [3214, 0]
click at [341, 325] on icon at bounding box center [347, 330] width 13 height 13
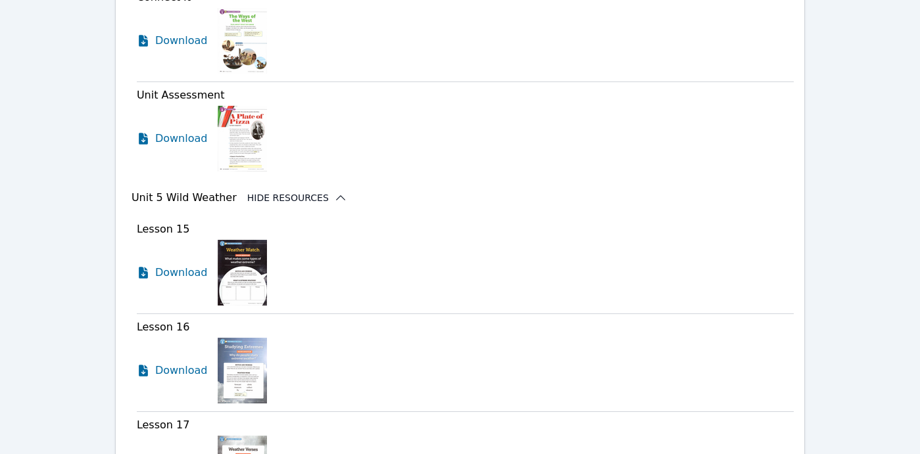
scroll to position [3370, 0]
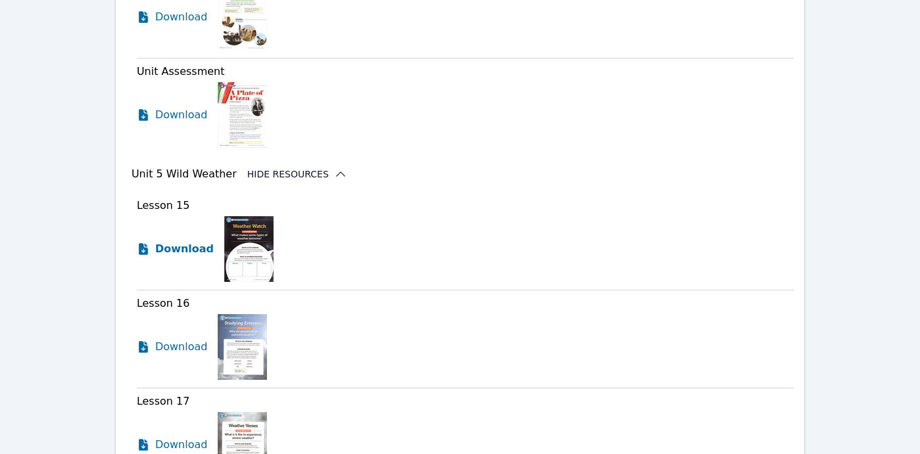
click at [181, 251] on span "Download" at bounding box center [184, 249] width 59 height 16
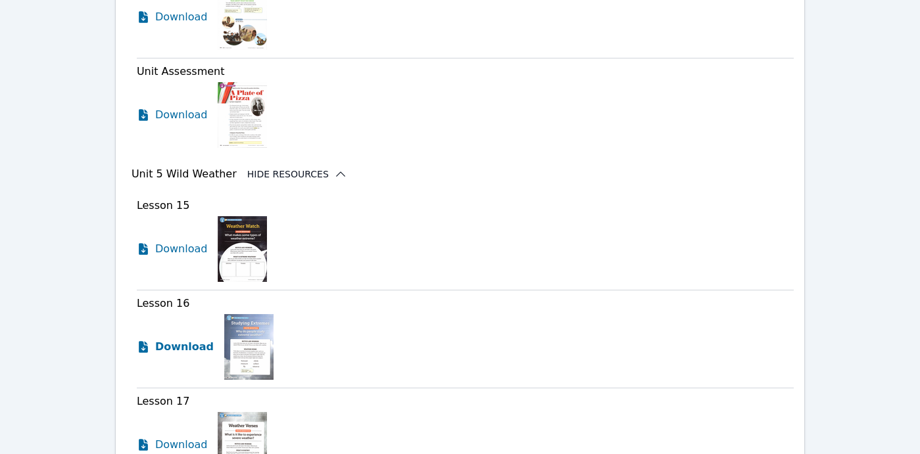
click at [183, 346] on span "Download" at bounding box center [184, 347] width 59 height 16
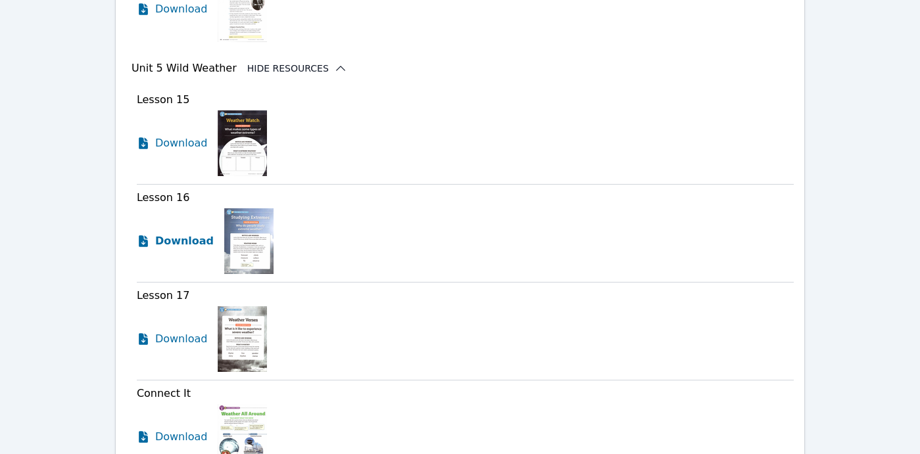
scroll to position [3479, 0]
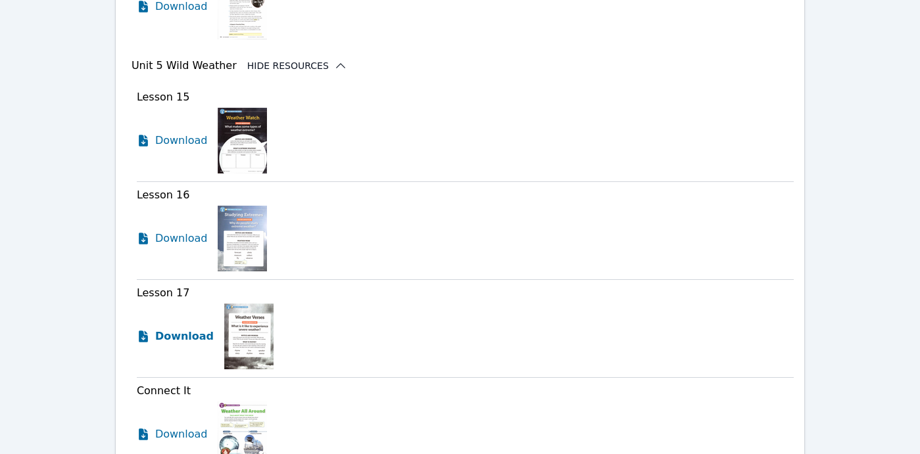
click at [195, 333] on span "Download" at bounding box center [184, 337] width 59 height 16
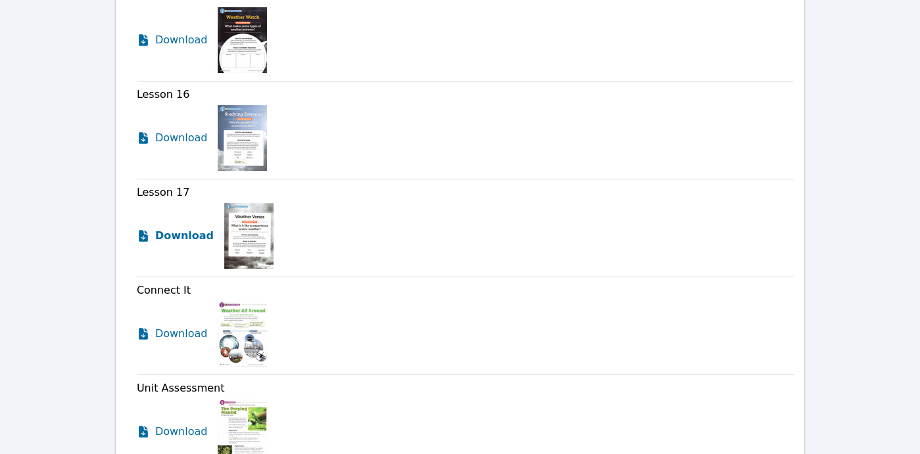
scroll to position [3599, 0]
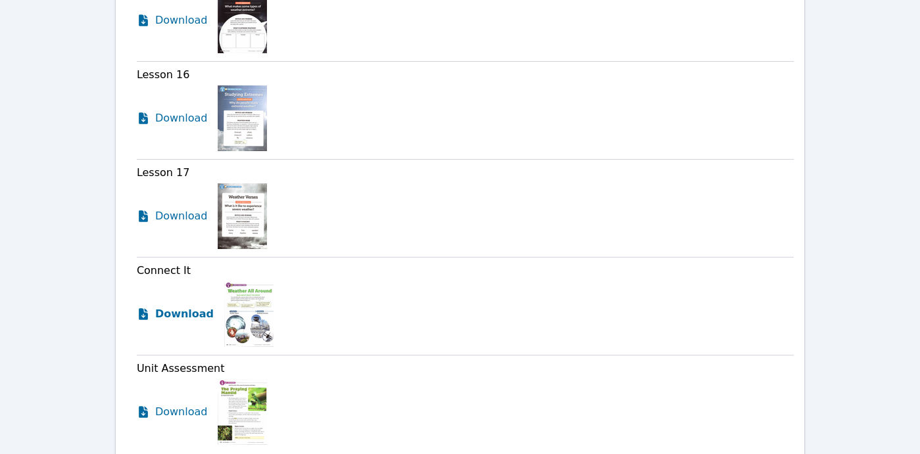
click at [195, 312] on span "Download" at bounding box center [184, 314] width 59 height 16
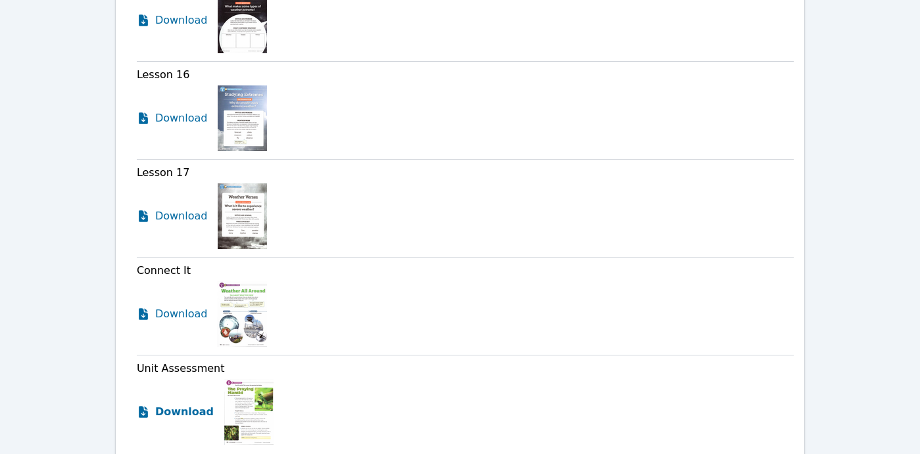
click at [200, 410] on span "Download" at bounding box center [184, 412] width 59 height 16
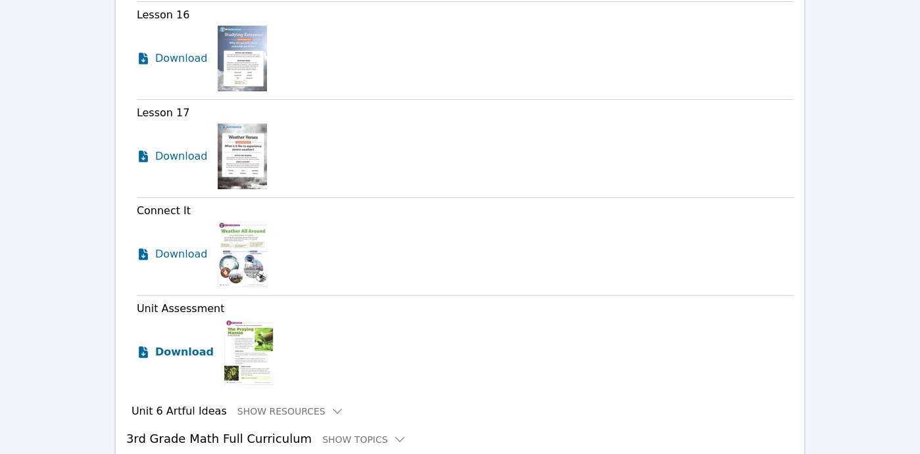
scroll to position [3714, 0]
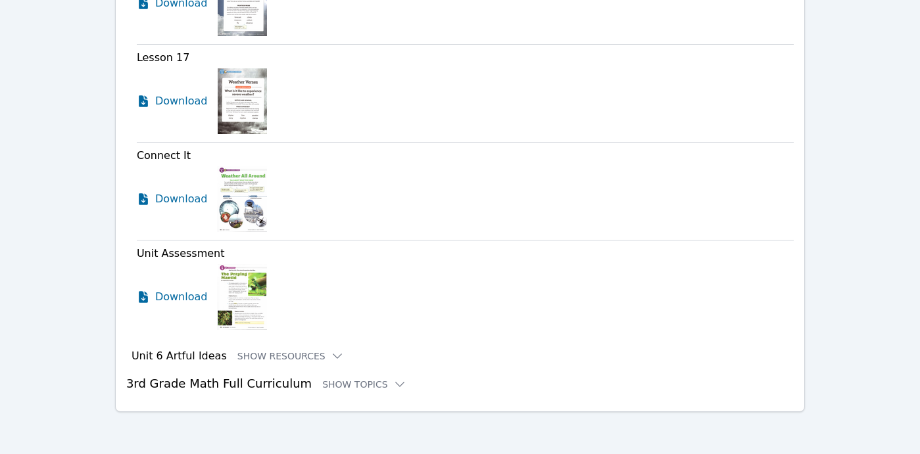
click at [143, 355] on h3 "Unit 6 Artful Ideas" at bounding box center [179, 357] width 95 height 16
click at [331, 355] on icon at bounding box center [337, 356] width 13 height 13
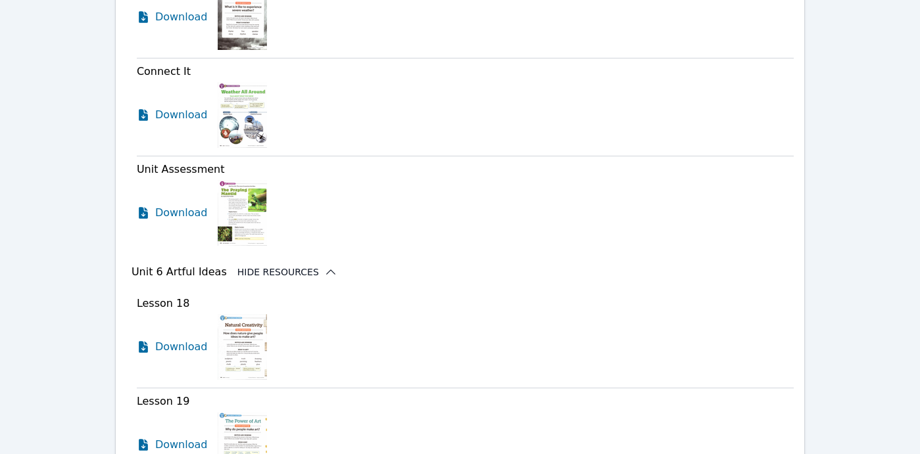
scroll to position [3841, 0]
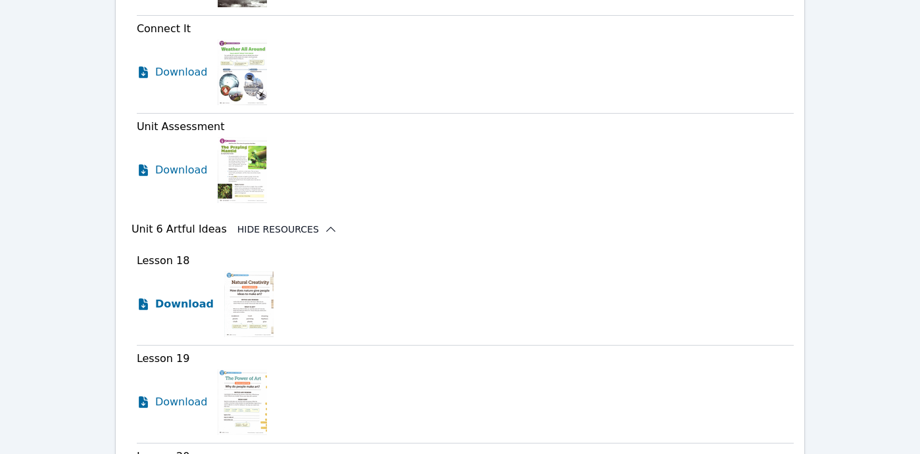
click at [197, 306] on span "Download" at bounding box center [184, 305] width 59 height 16
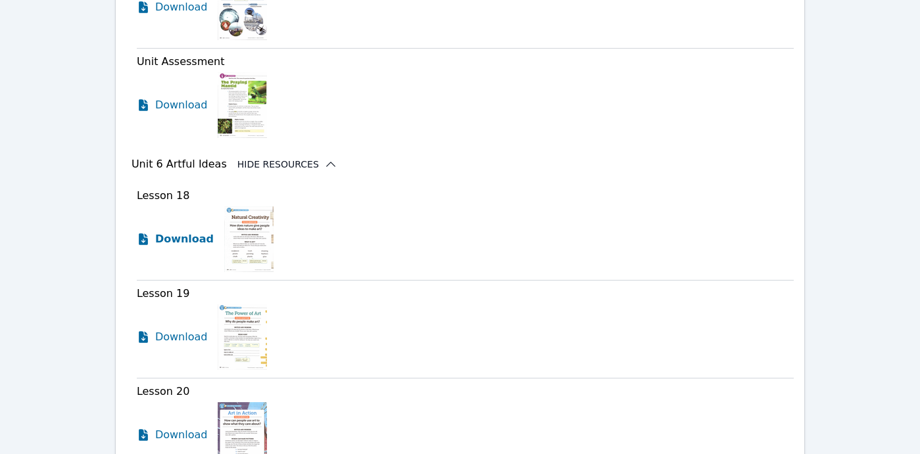
scroll to position [3907, 0]
click at [194, 338] on span "Download" at bounding box center [184, 337] width 59 height 16
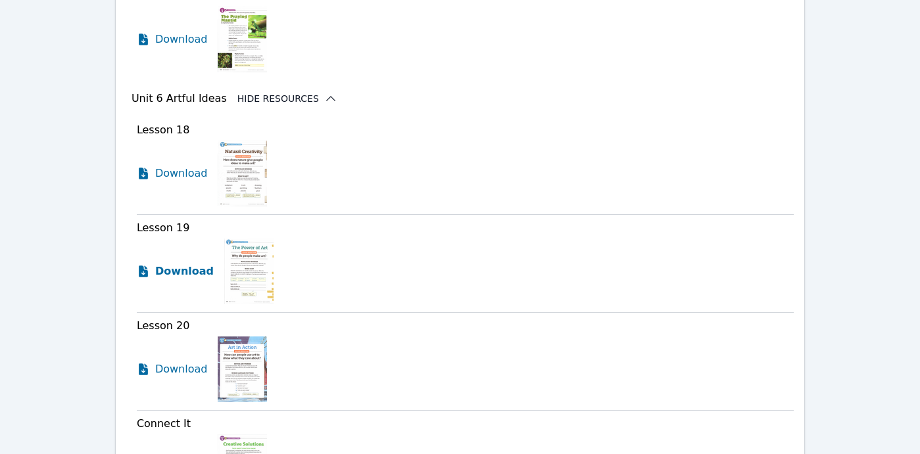
scroll to position [3977, 0]
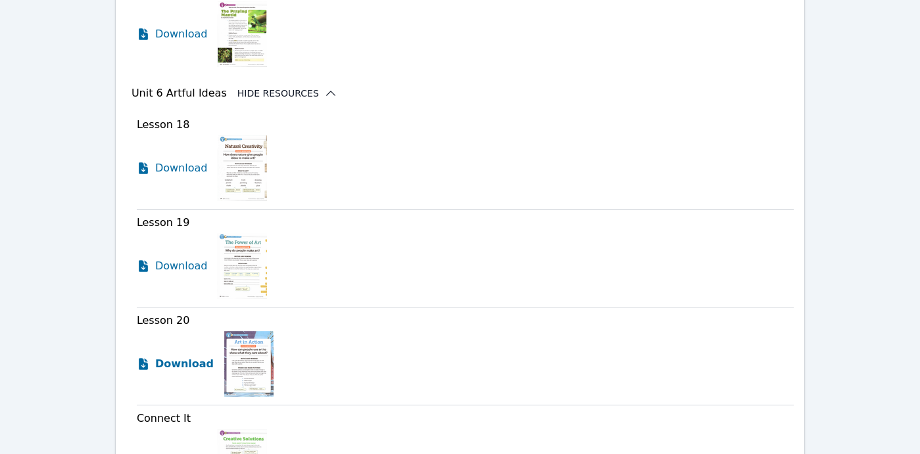
click at [193, 364] on span "Download" at bounding box center [184, 364] width 59 height 16
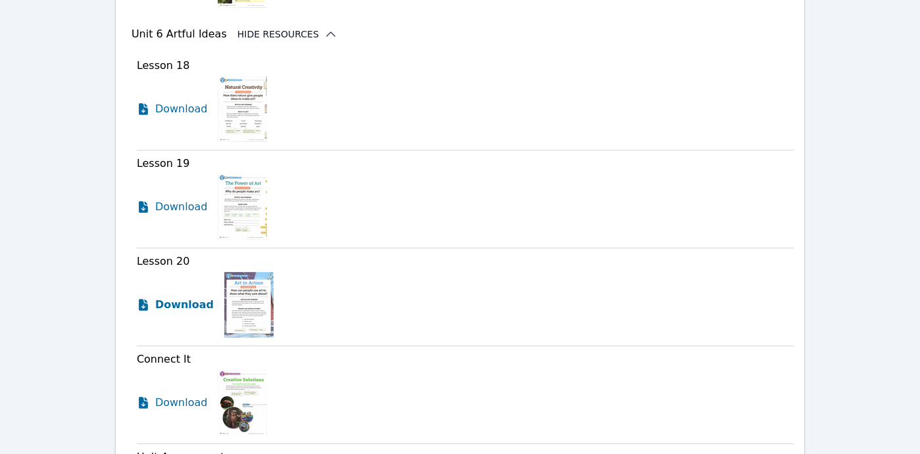
scroll to position [4043, 0]
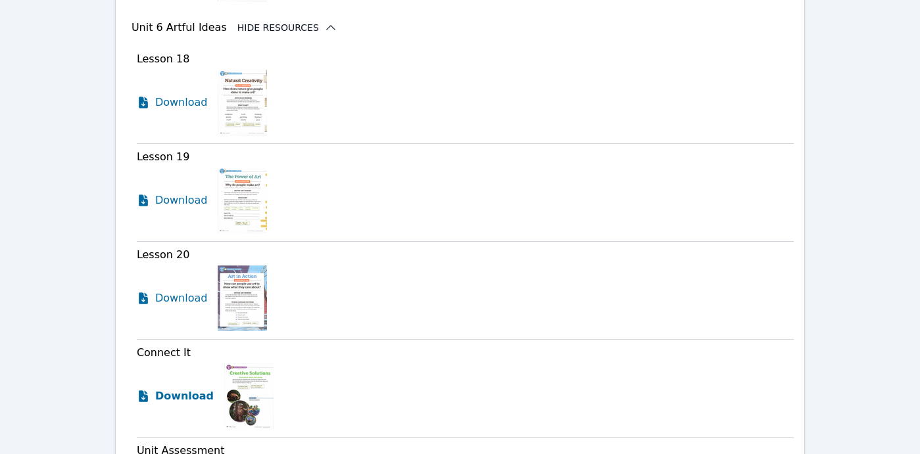
click at [198, 398] on span "Download" at bounding box center [184, 397] width 59 height 16
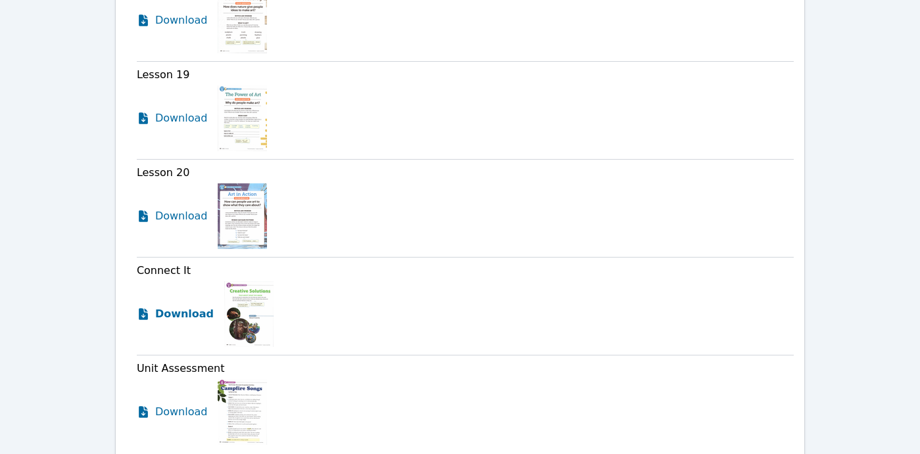
scroll to position [4147, 0]
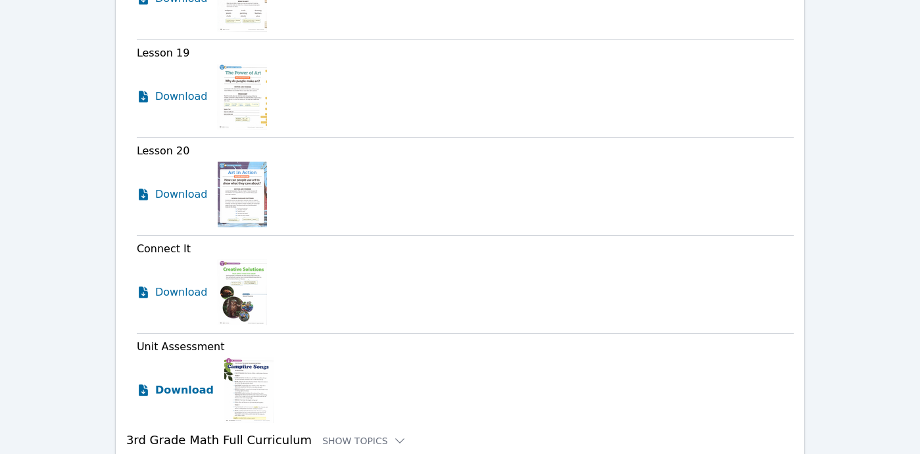
click at [197, 389] on span "Download" at bounding box center [184, 391] width 59 height 16
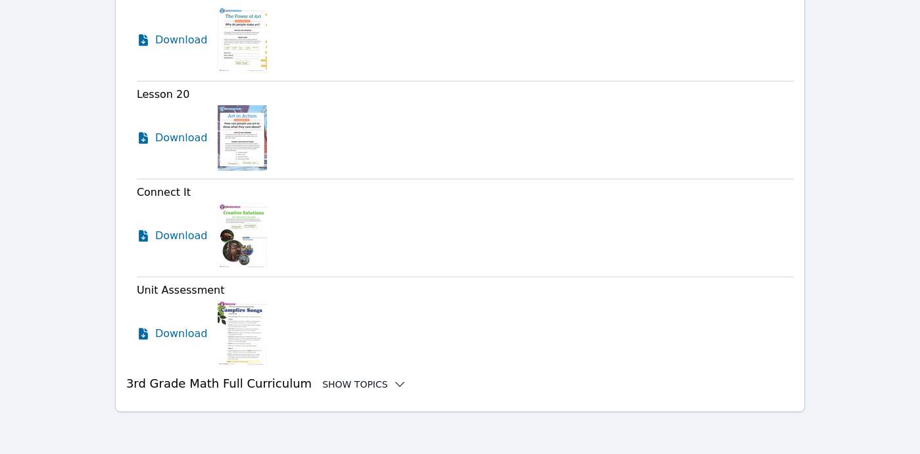
scroll to position [4204, 0]
click at [374, 386] on div "Show Topics" at bounding box center [364, 384] width 84 height 13
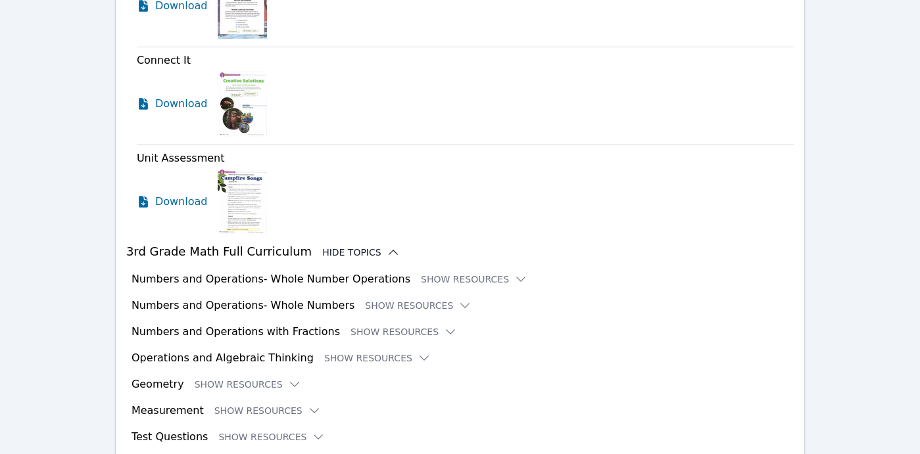
scroll to position [4390, 0]
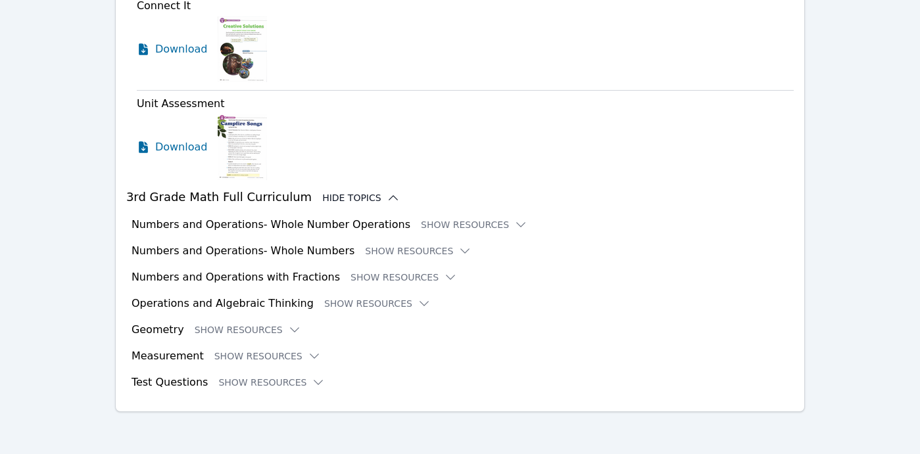
click at [387, 199] on icon at bounding box center [393, 197] width 13 height 13
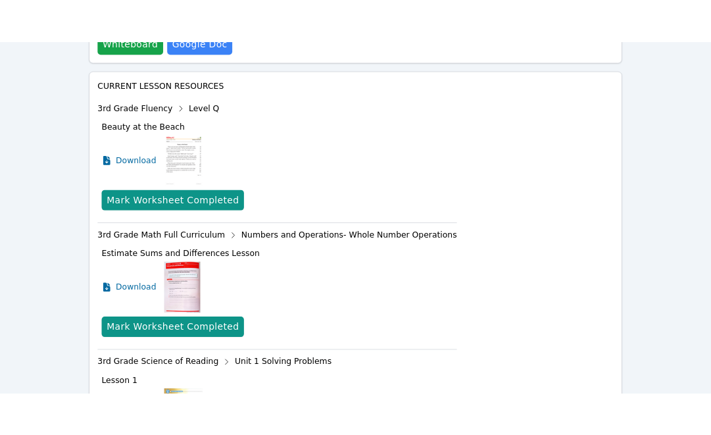
scroll to position [0, 0]
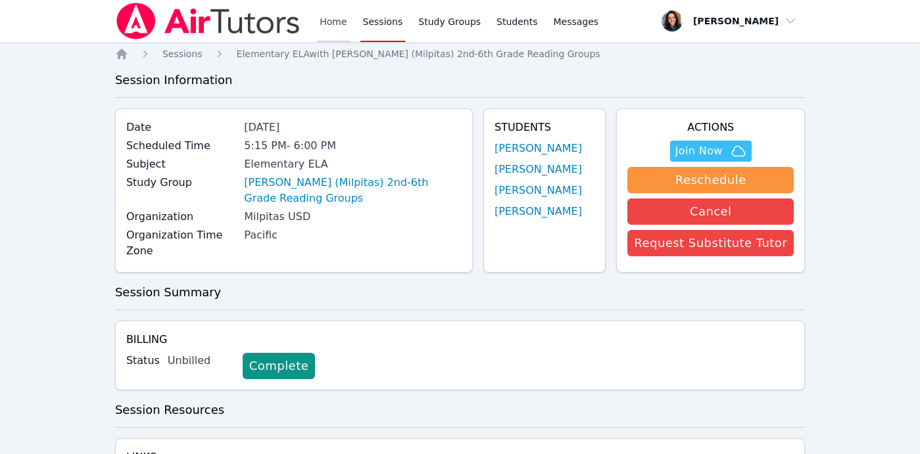
click at [333, 25] on link "Home" at bounding box center [333, 21] width 32 height 42
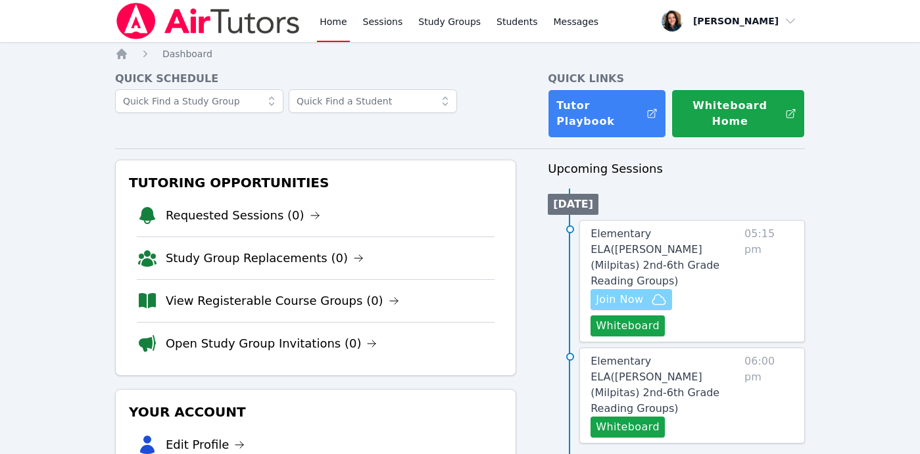
click at [623, 292] on span "Join Now" at bounding box center [619, 300] width 47 height 16
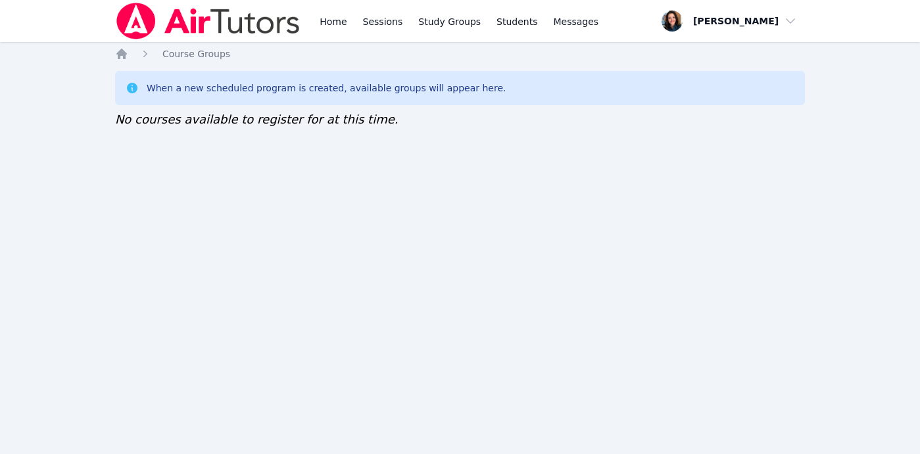
click at [132, 54] on ol "Home Course Groups" at bounding box center [172, 53] width 115 height 13
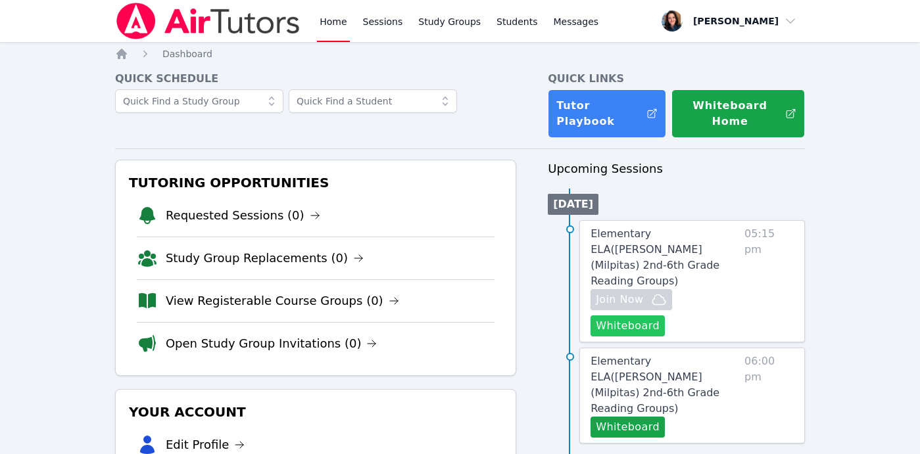
click at [642, 316] on button "Whiteboard" at bounding box center [628, 326] width 74 height 21
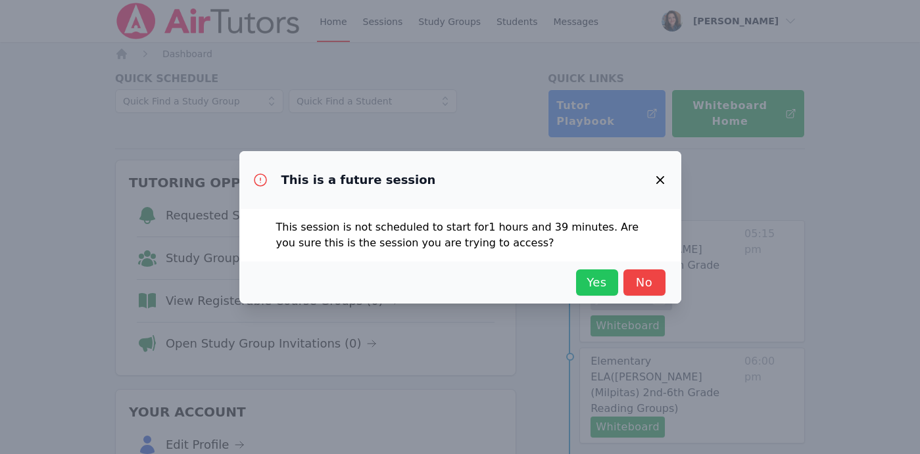
click at [604, 287] on span "Yes" at bounding box center [597, 283] width 29 height 18
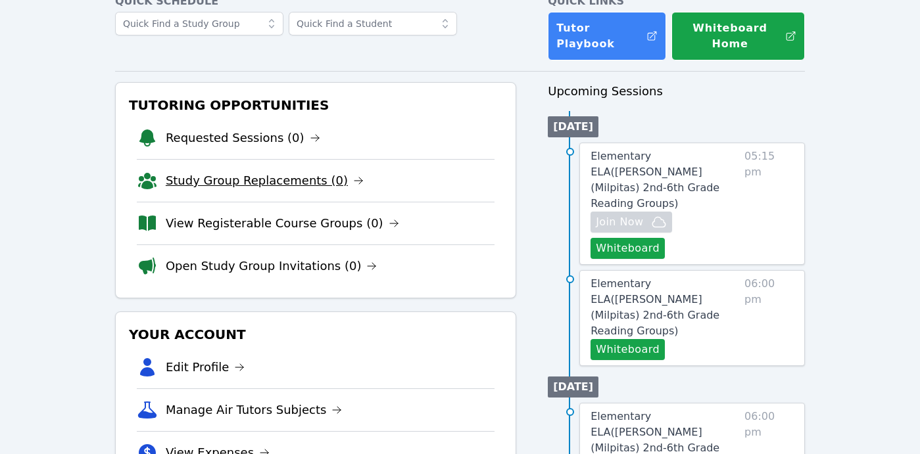
scroll to position [116, 0]
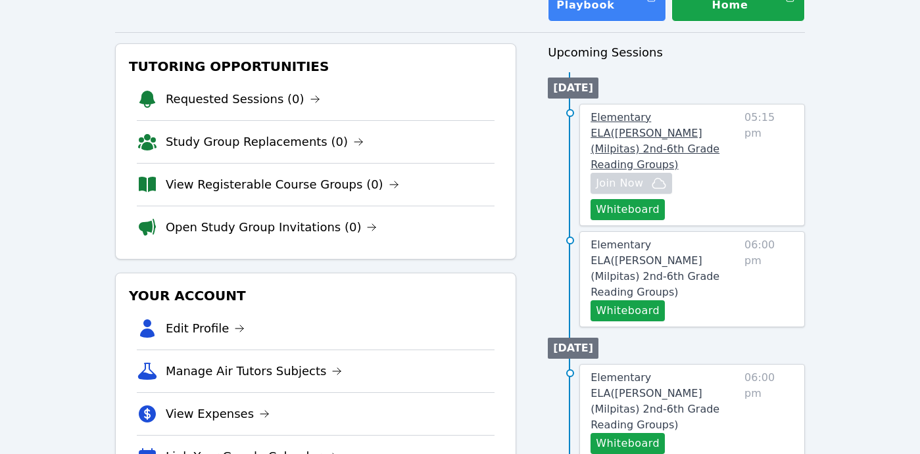
click at [662, 124] on link "Elementary ELA ( Sinnott (Milpitas) 2nd-6th Grade Reading Groups )" at bounding box center [665, 141] width 149 height 63
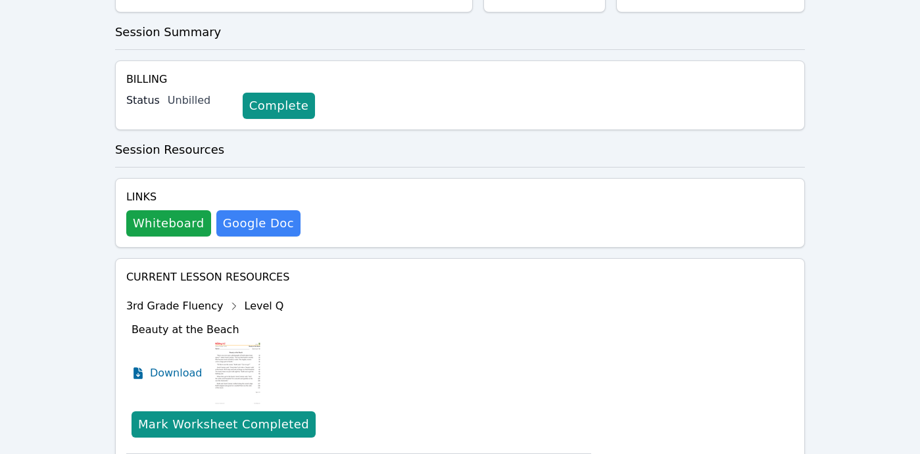
scroll to position [291, 0]
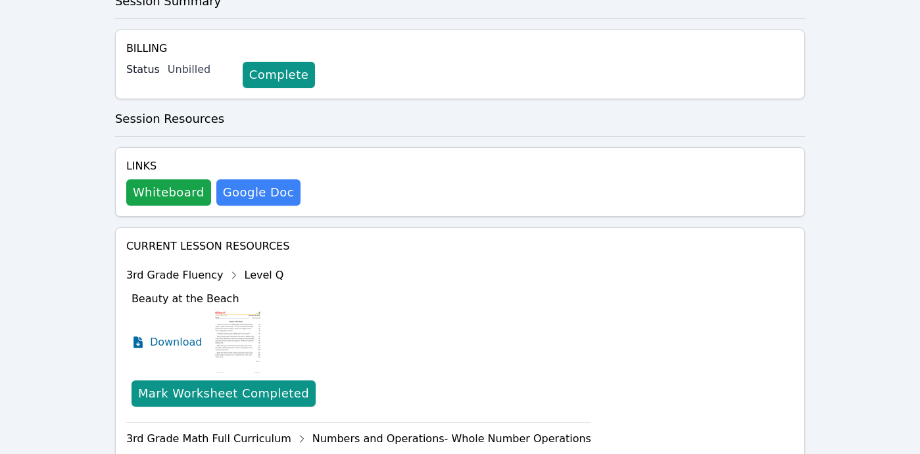
click at [239, 275] on div "3rd Grade Fluency Level Q" at bounding box center [358, 275] width 465 height 21
click at [224, 278] on icon at bounding box center [234, 275] width 21 height 21
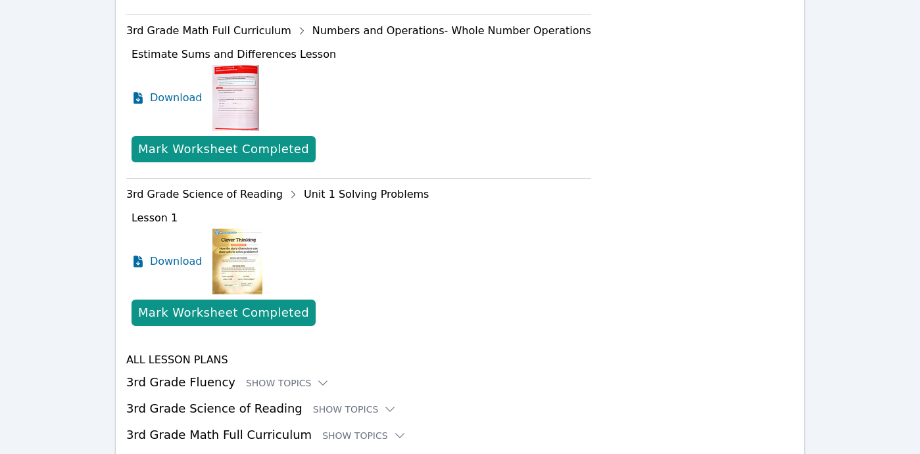
scroll to position [751, 0]
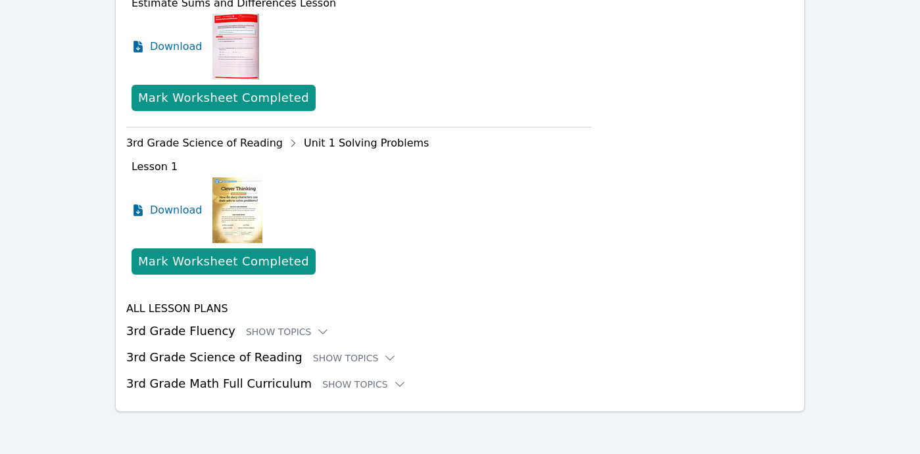
scroll to position [116, 0]
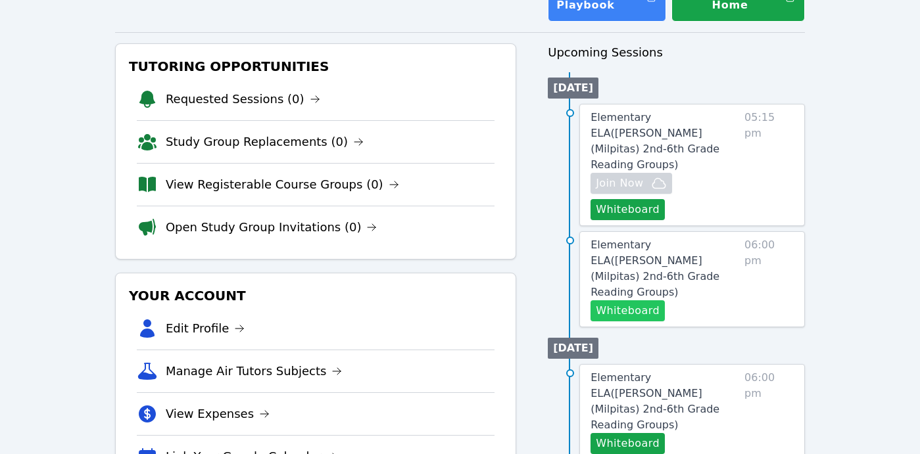
click at [648, 301] on button "Whiteboard" at bounding box center [628, 311] width 74 height 21
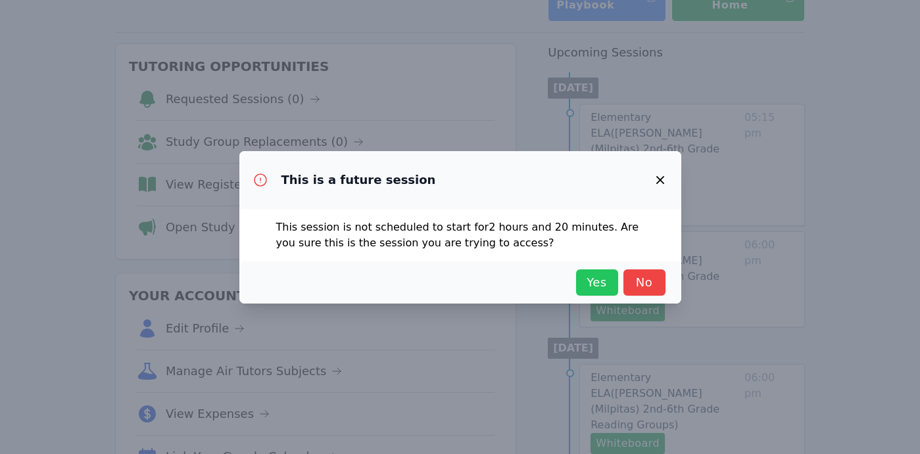
click at [603, 275] on span "Yes" at bounding box center [597, 283] width 29 height 18
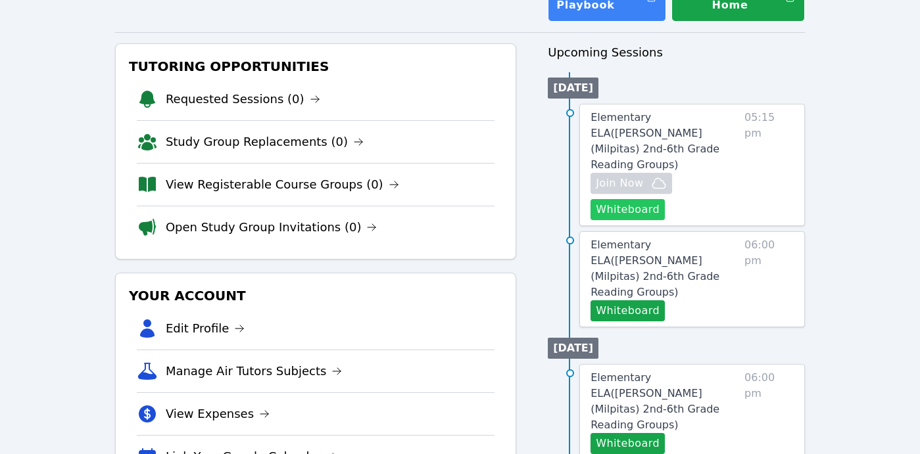
click at [625, 203] on button "Whiteboard" at bounding box center [628, 209] width 74 height 21
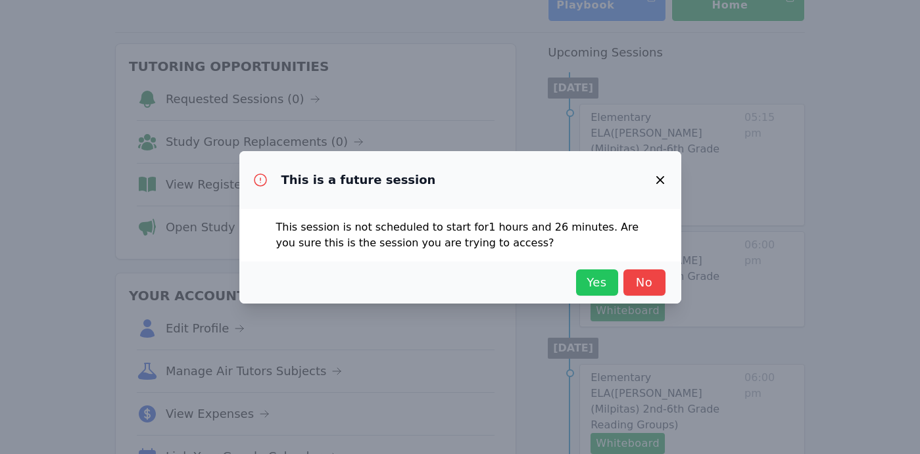
click at [613, 280] on button "Yes" at bounding box center [597, 283] width 42 height 26
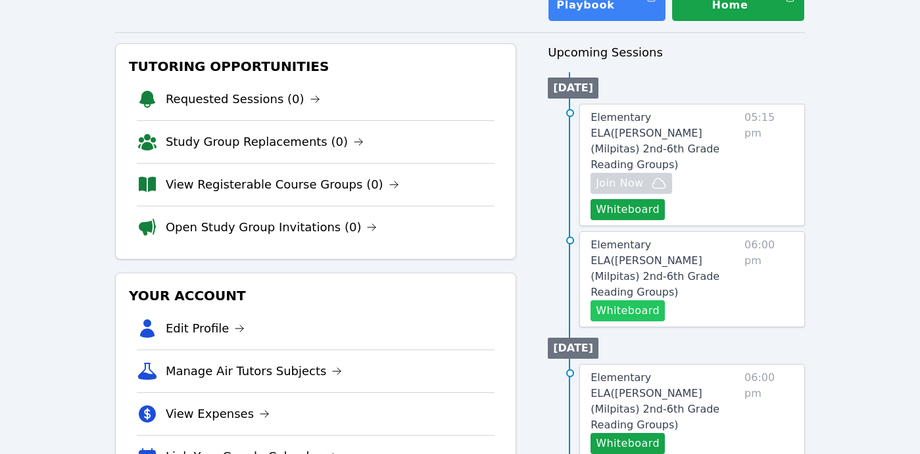
click at [649, 301] on button "Whiteboard" at bounding box center [628, 311] width 74 height 21
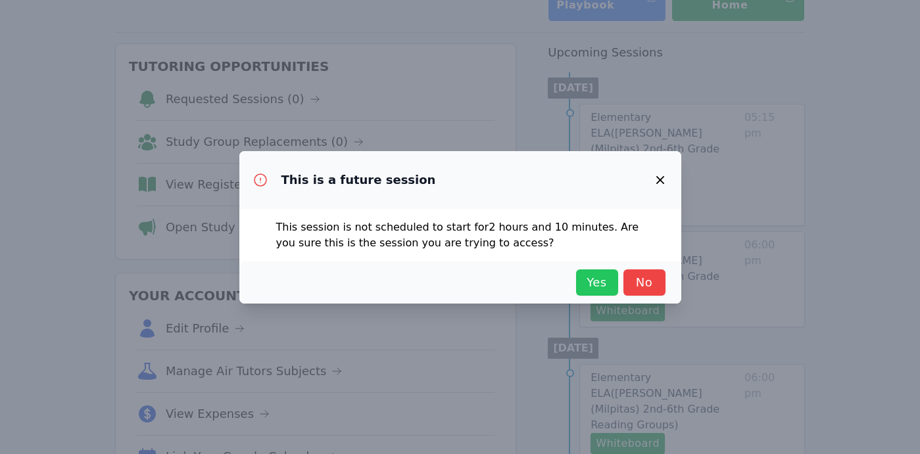
click at [614, 274] on button "Yes" at bounding box center [597, 283] width 42 height 26
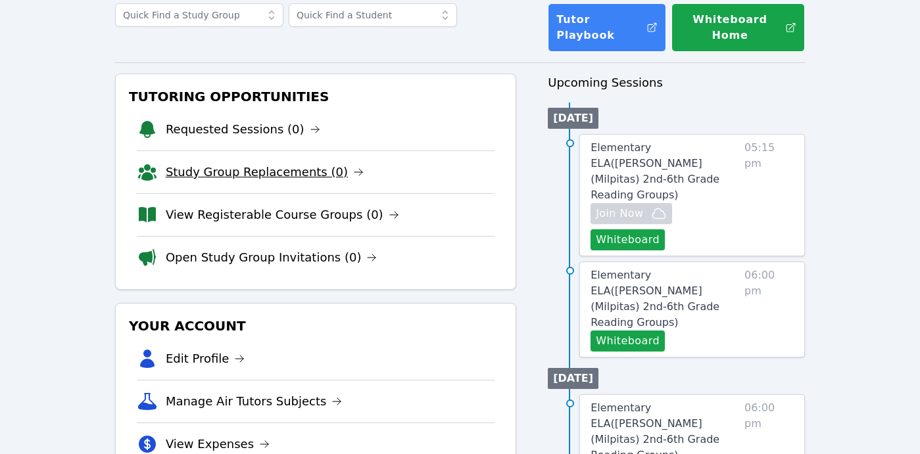
scroll to position [92, 0]
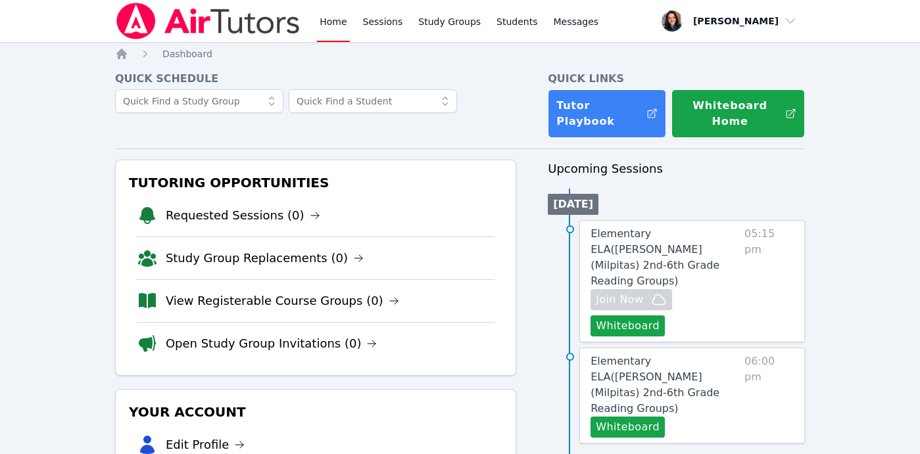
scroll to position [92, 0]
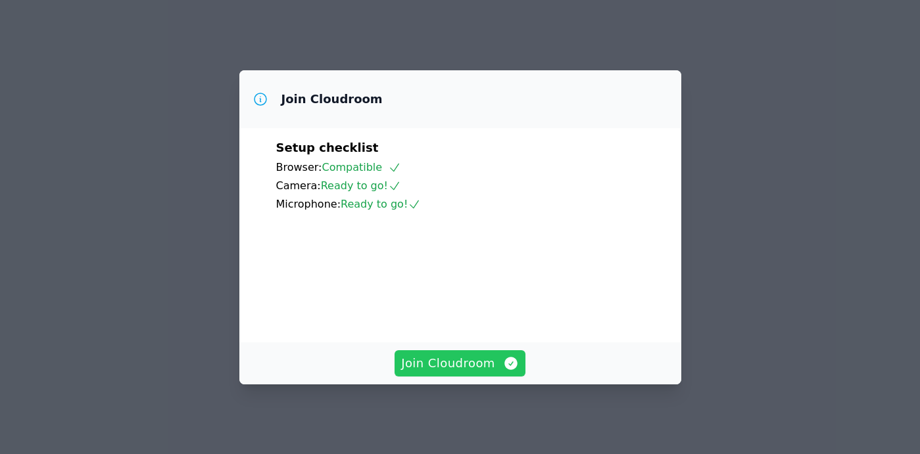
click at [441, 372] on span "Join Cloudroom" at bounding box center [460, 363] width 118 height 18
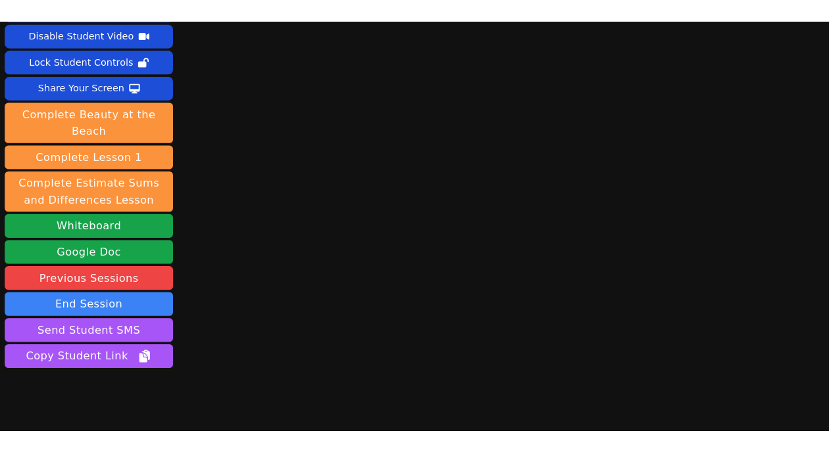
scroll to position [77, 0]
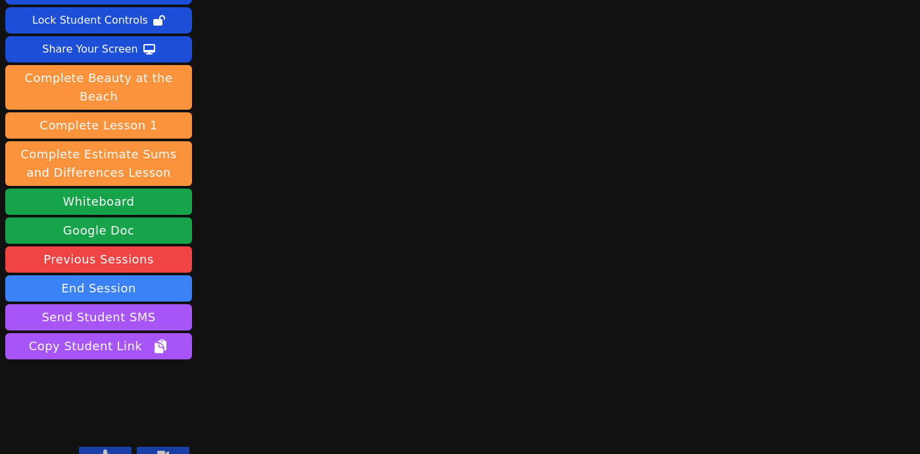
click at [116, 447] on button at bounding box center [105, 455] width 53 height 16
click at [166, 450] on icon at bounding box center [163, 455] width 12 height 11
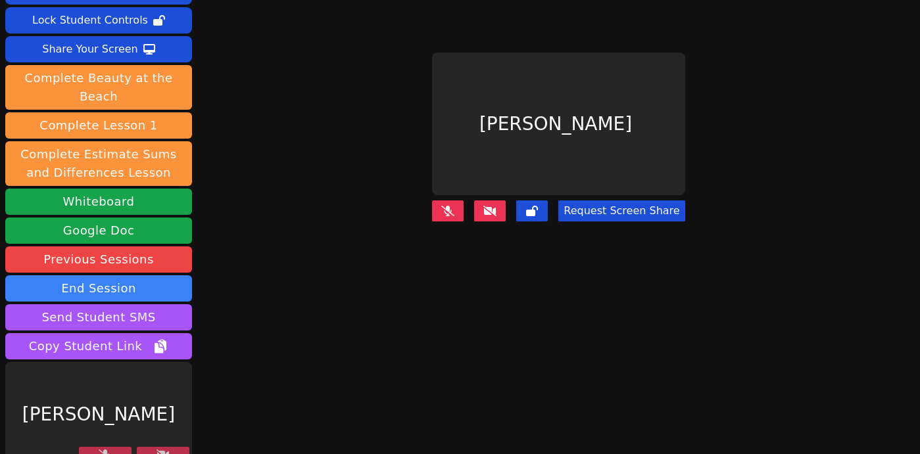
click at [166, 450] on icon at bounding box center [163, 455] width 13 height 11
click at [120, 447] on button at bounding box center [105, 455] width 53 height 16
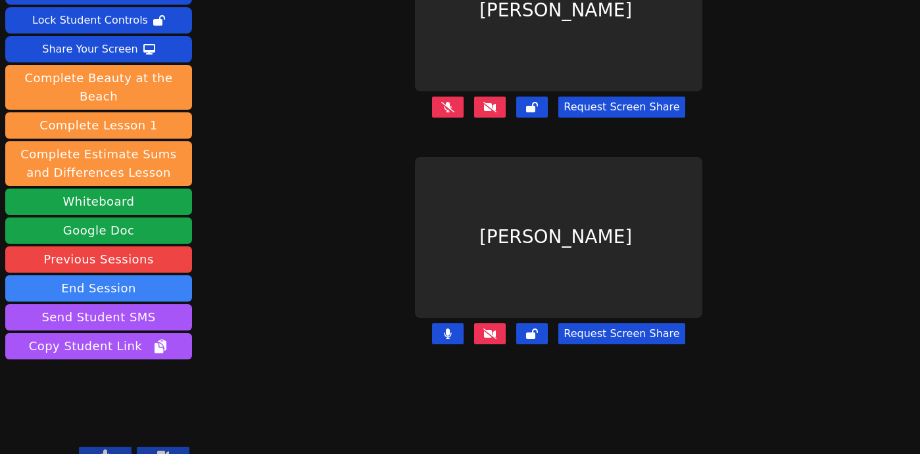
click at [114, 447] on button at bounding box center [105, 455] width 53 height 16
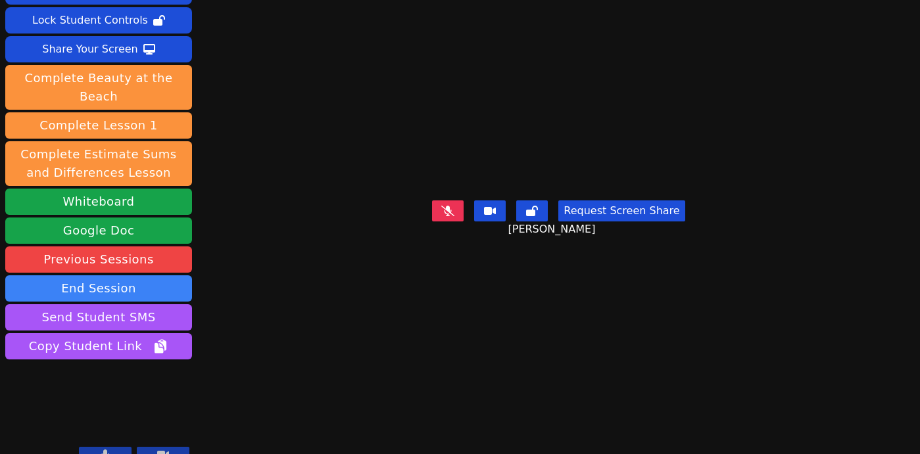
click at [100, 447] on button at bounding box center [105, 455] width 53 height 16
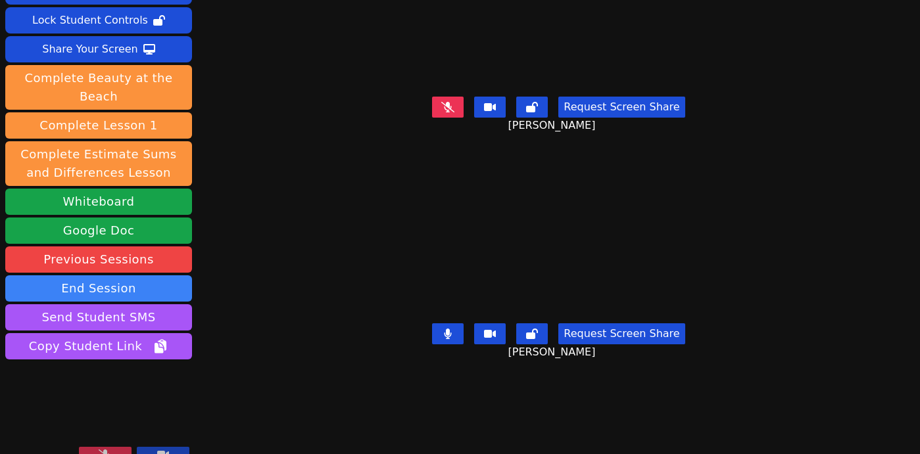
click at [110, 450] on icon at bounding box center [105, 455] width 13 height 11
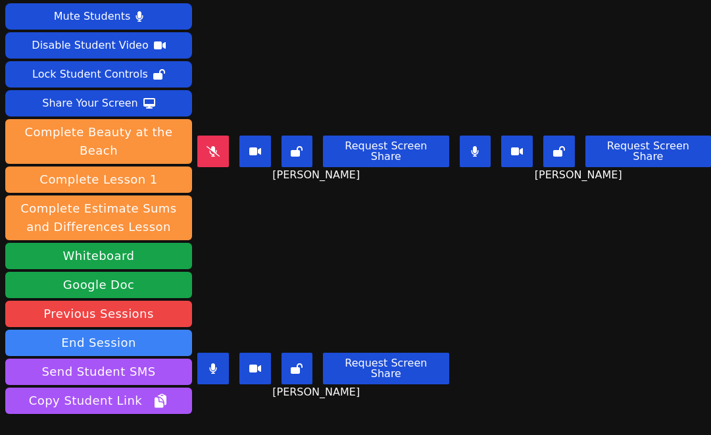
scroll to position [0, 0]
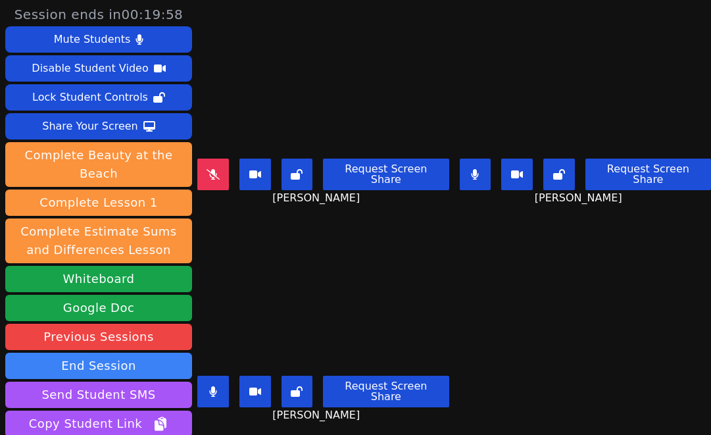
click at [488, 175] on button at bounding box center [476, 174] width 32 height 32
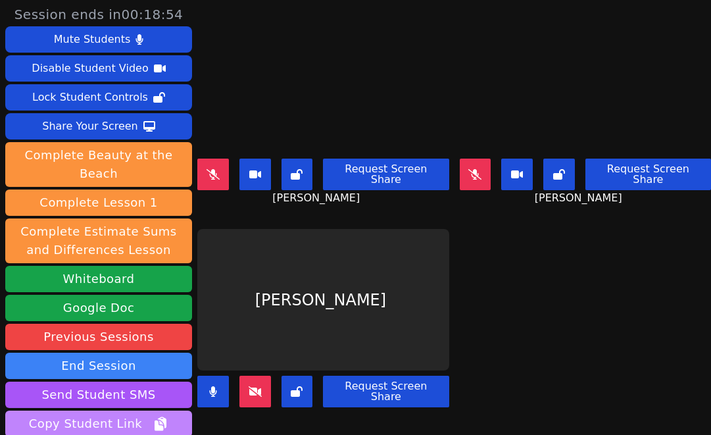
scroll to position [97, 0]
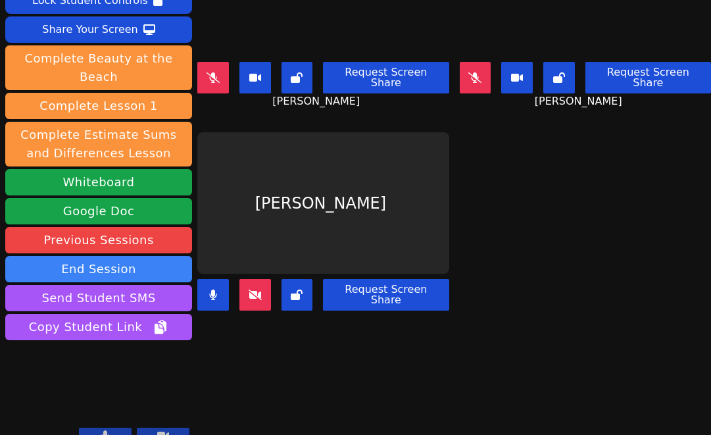
click at [113, 427] on button at bounding box center [105, 435] width 53 height 16
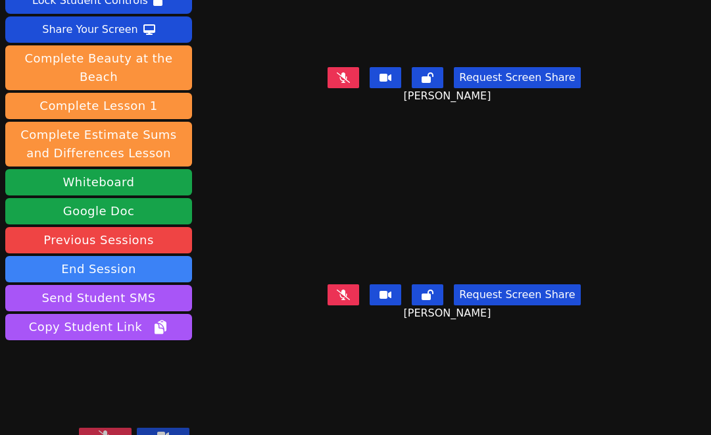
click at [104, 430] on icon at bounding box center [105, 435] width 13 height 11
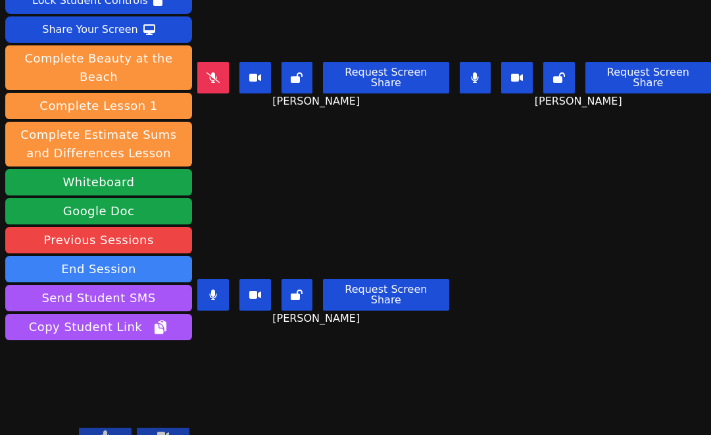
click at [479, 76] on icon at bounding box center [475, 77] width 8 height 11
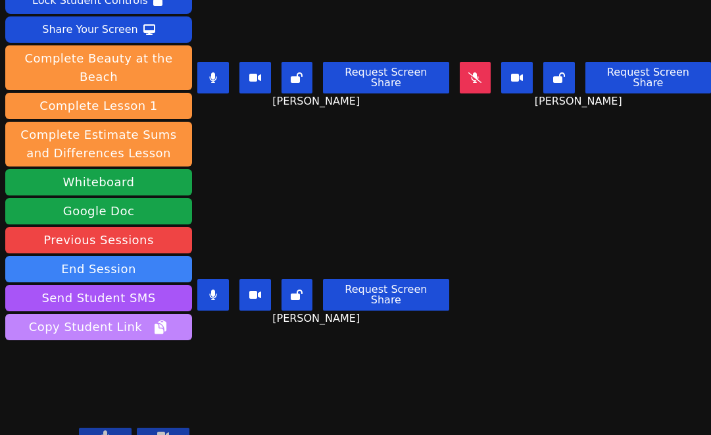
scroll to position [96, 0]
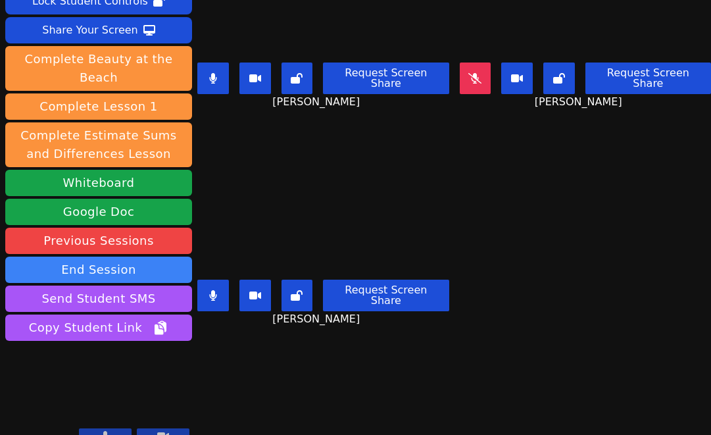
click at [99, 428] on div at bounding box center [134, 437] width 110 height 18
click at [103, 431] on icon at bounding box center [105, 436] width 8 height 11
click at [120, 428] on button at bounding box center [105, 436] width 53 height 16
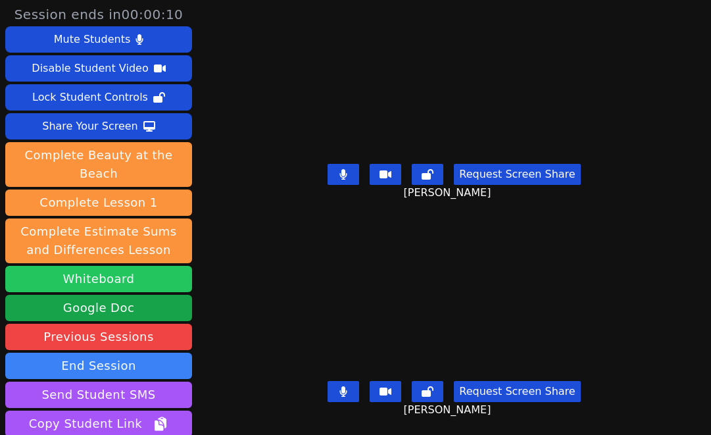
scroll to position [97, 0]
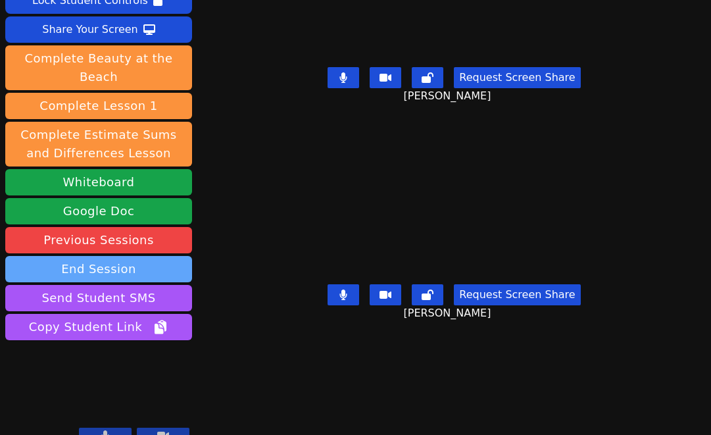
click at [143, 256] on button "End Session" at bounding box center [98, 269] width 187 height 26
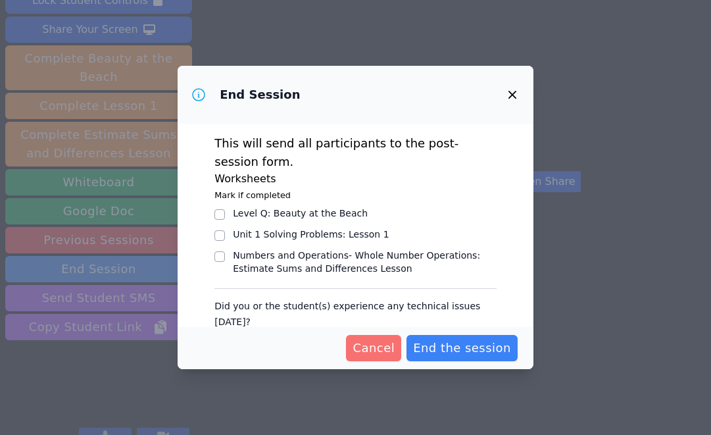
click at [389, 355] on span "Cancel" at bounding box center [373, 348] width 42 height 18
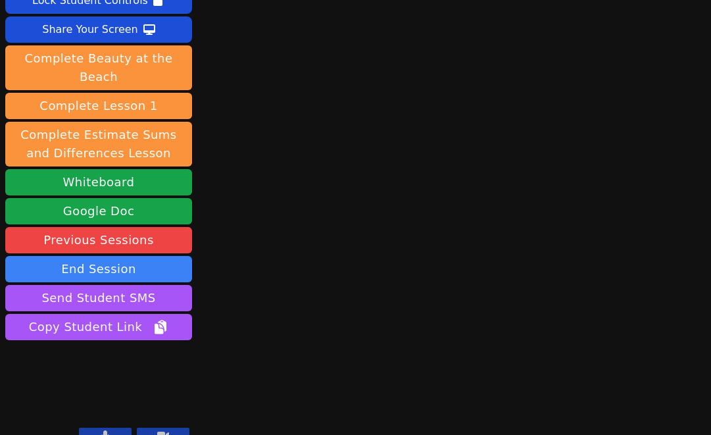
click at [124, 427] on button at bounding box center [105, 435] width 53 height 16
click at [155, 427] on button at bounding box center [163, 435] width 53 height 16
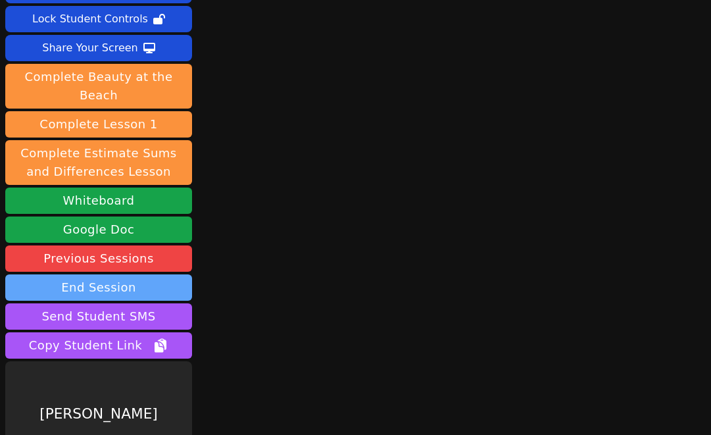
click at [112, 274] on button "End Session" at bounding box center [98, 287] width 187 height 26
